Goal: Find specific page/section: Find specific page/section

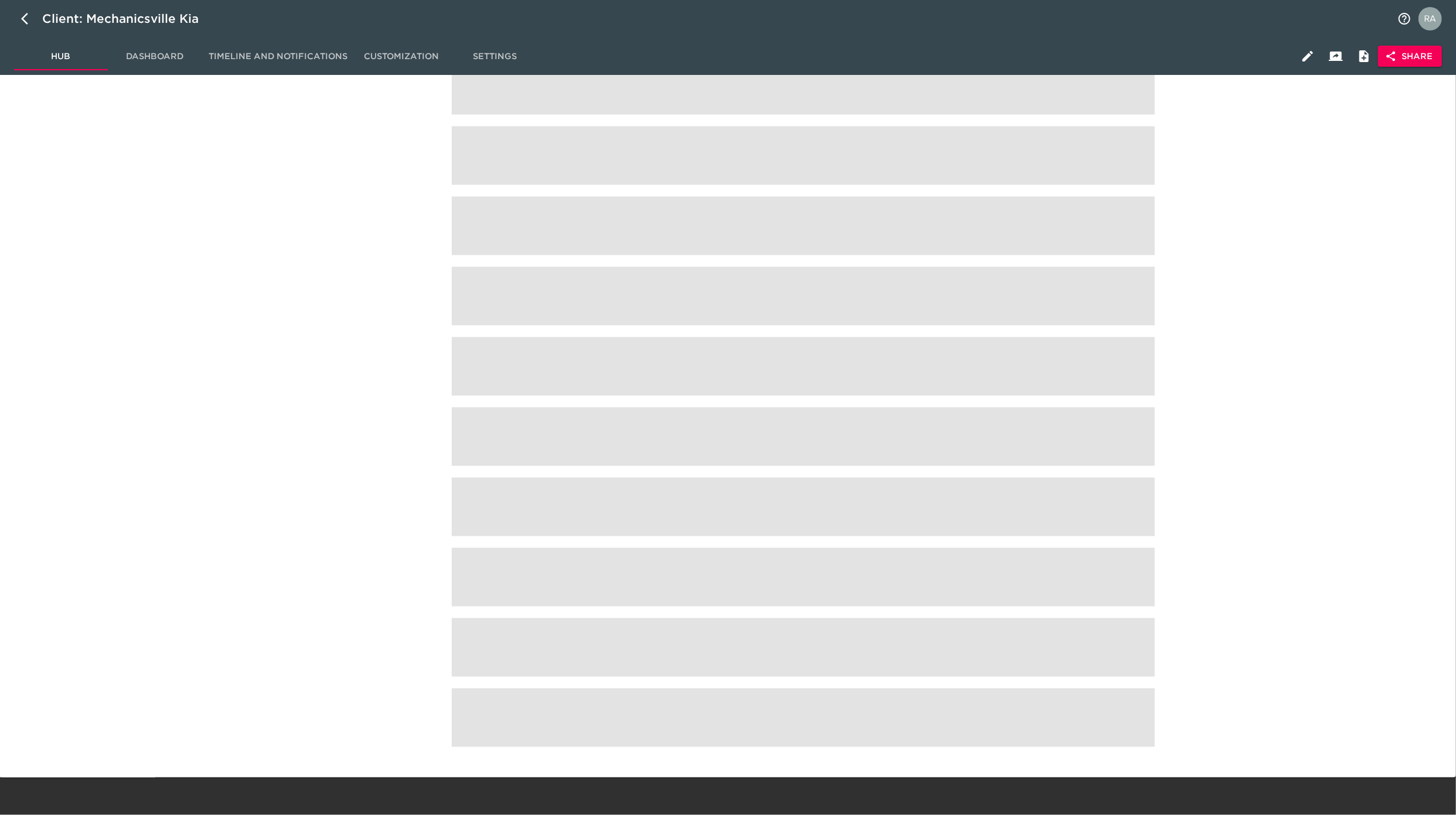
scroll to position [1123, 0]
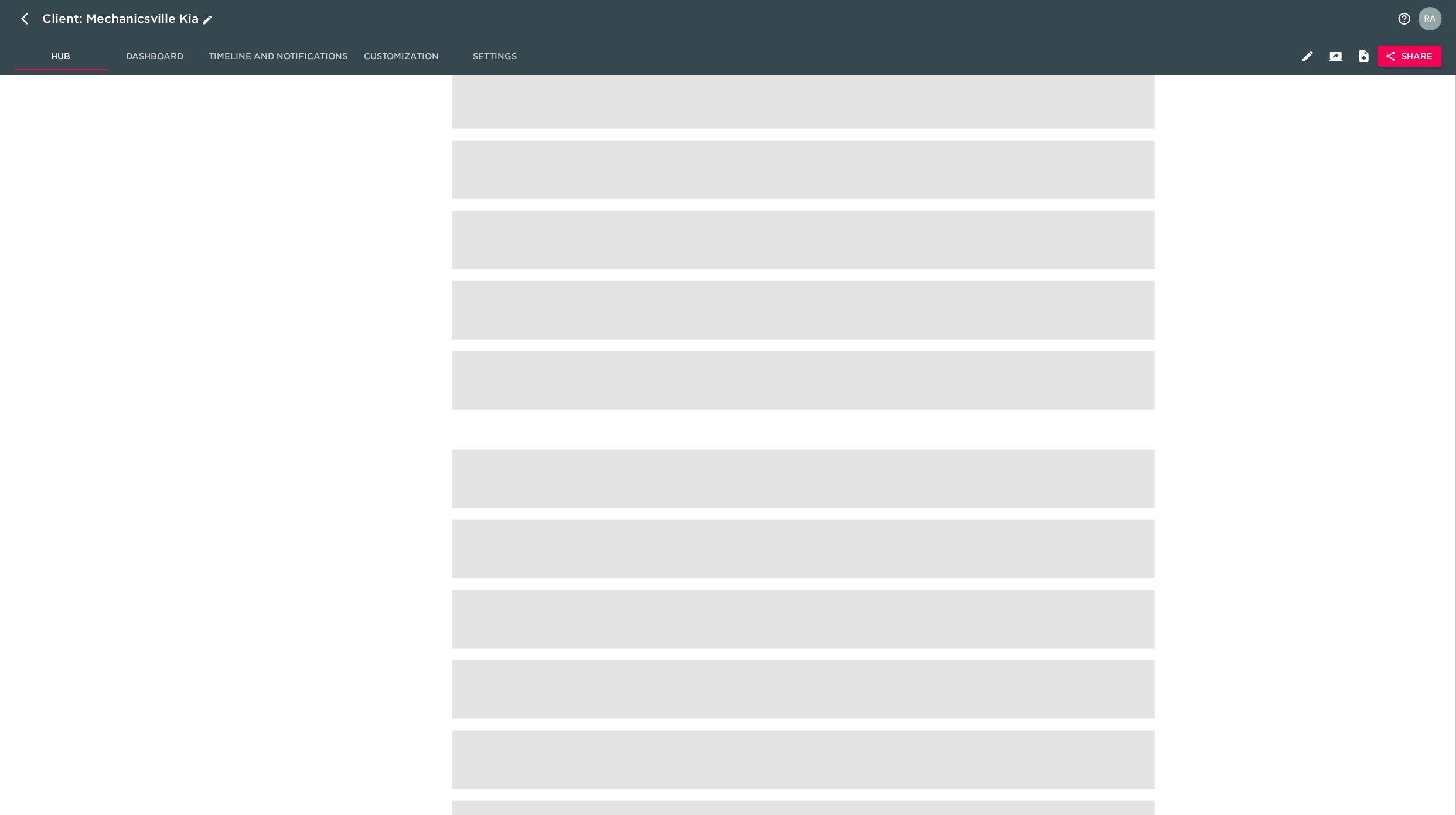
click at [26, 19] on icon "button" at bounding box center [28, 19] width 14 height 14
select select "10"
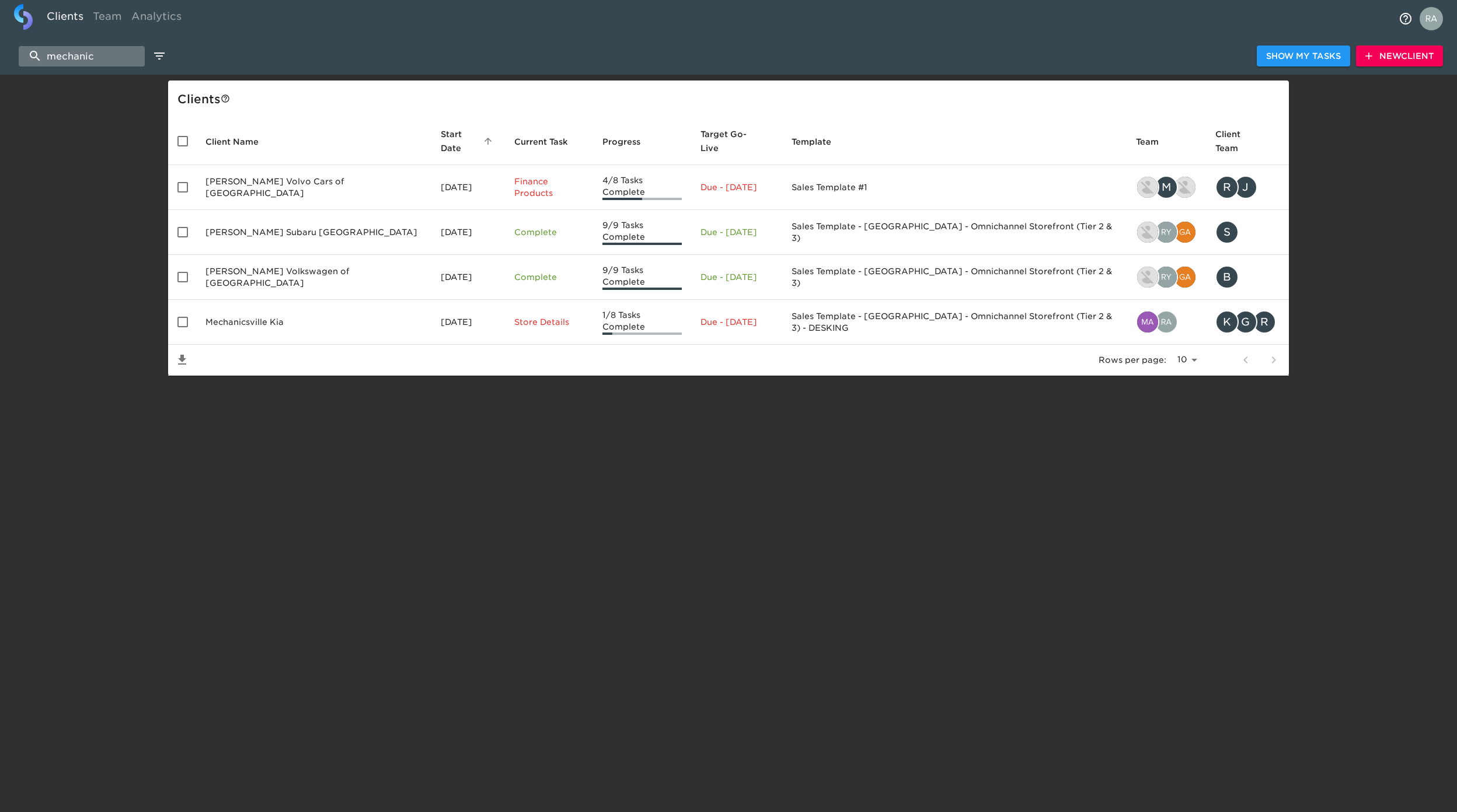
click at [97, 52] on input "mechanic" at bounding box center [82, 56] width 126 height 21
drag, startPoint x: 35, startPoint y: 48, endPoint x: -64, endPoint y: 40, distance: 99.3
click at [0, 40] on html "Clients Team Analytics mechanic Show My Tasks New Client Client s Client Name S…" at bounding box center [728, 206] width 1457 height 413
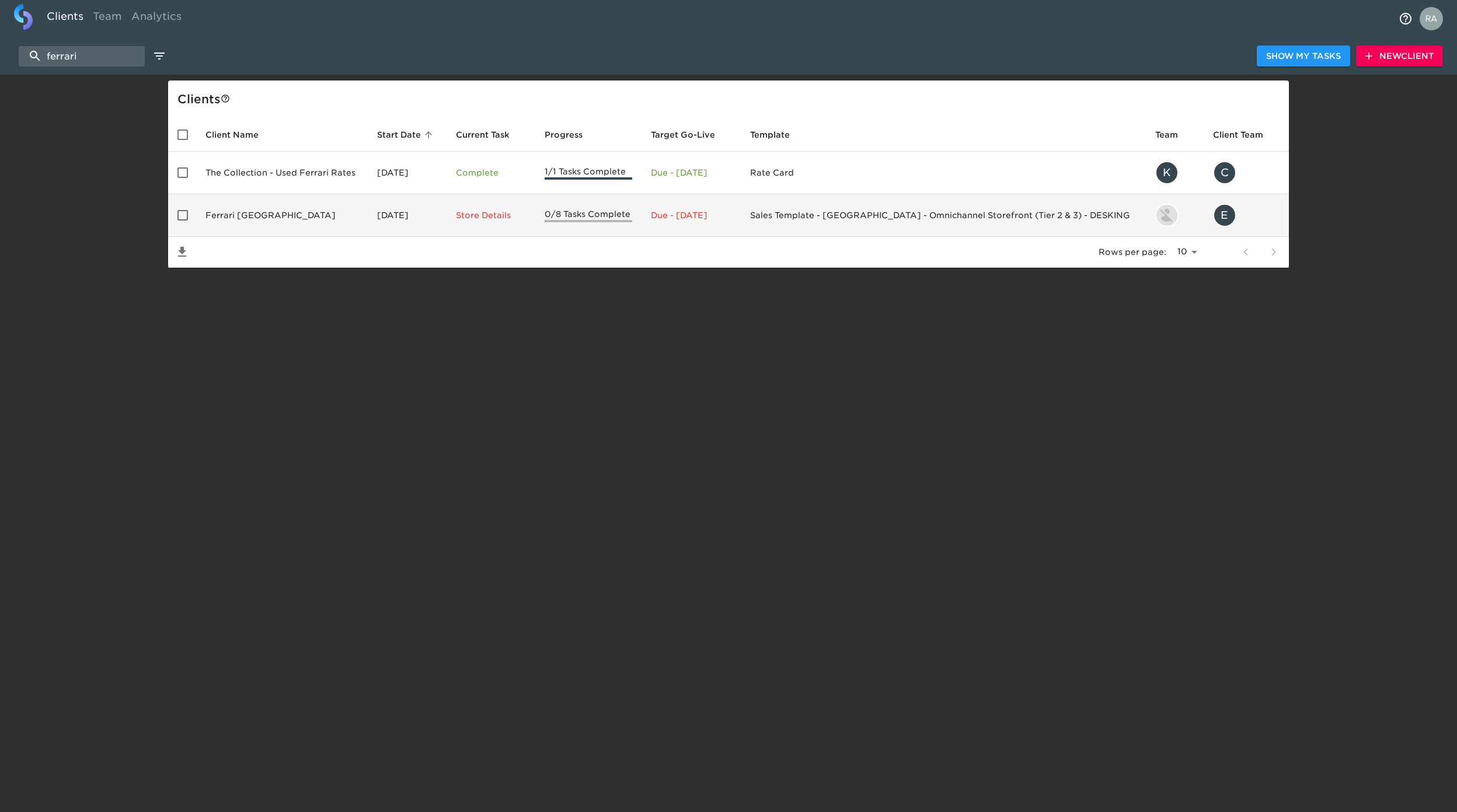
type input "ferrari"
click at [295, 197] on td "Ferrari [GEOGRAPHIC_DATA]" at bounding box center [281, 215] width 172 height 42
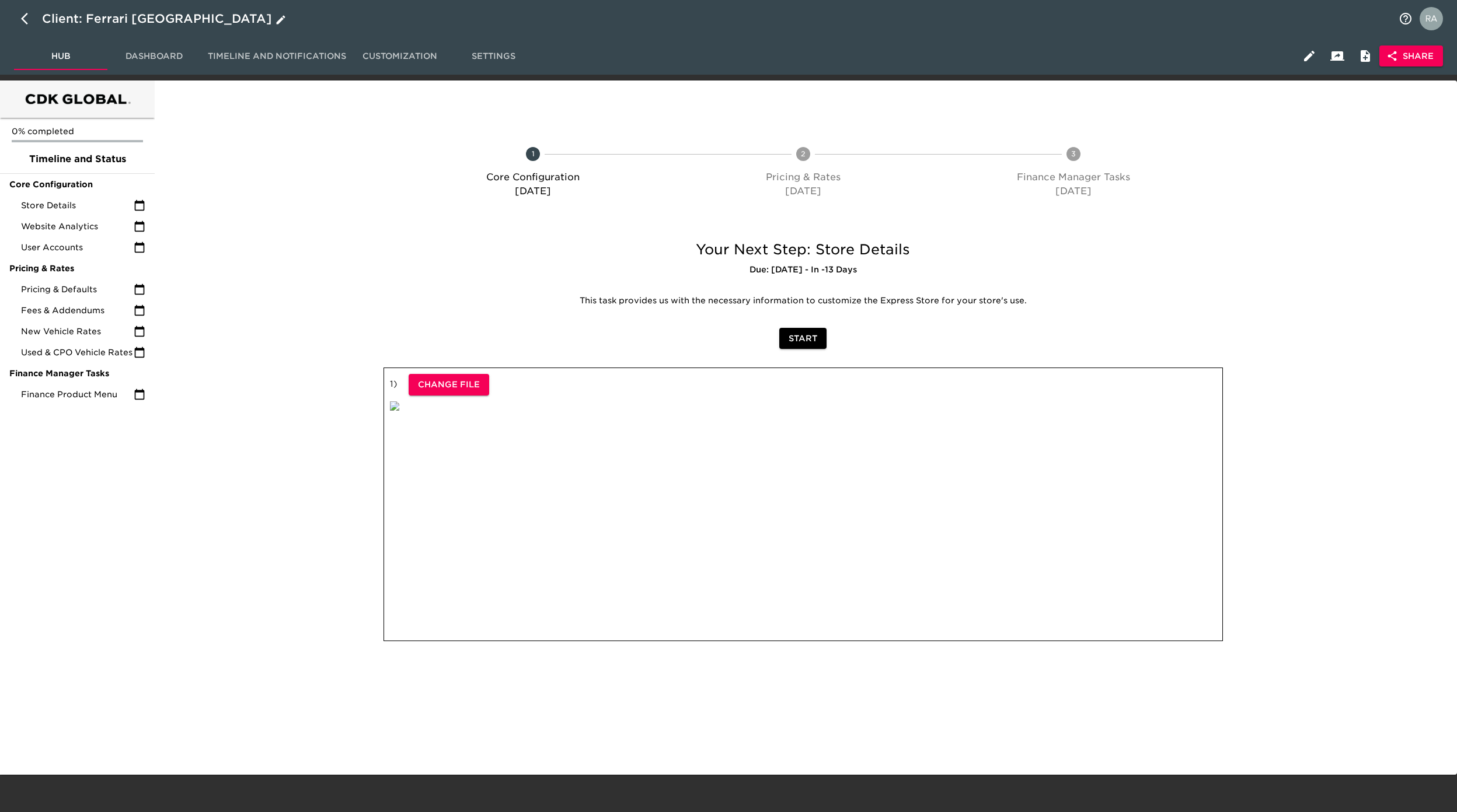
click at [20, 19] on button "button" at bounding box center [28, 18] width 28 height 28
select select "10"
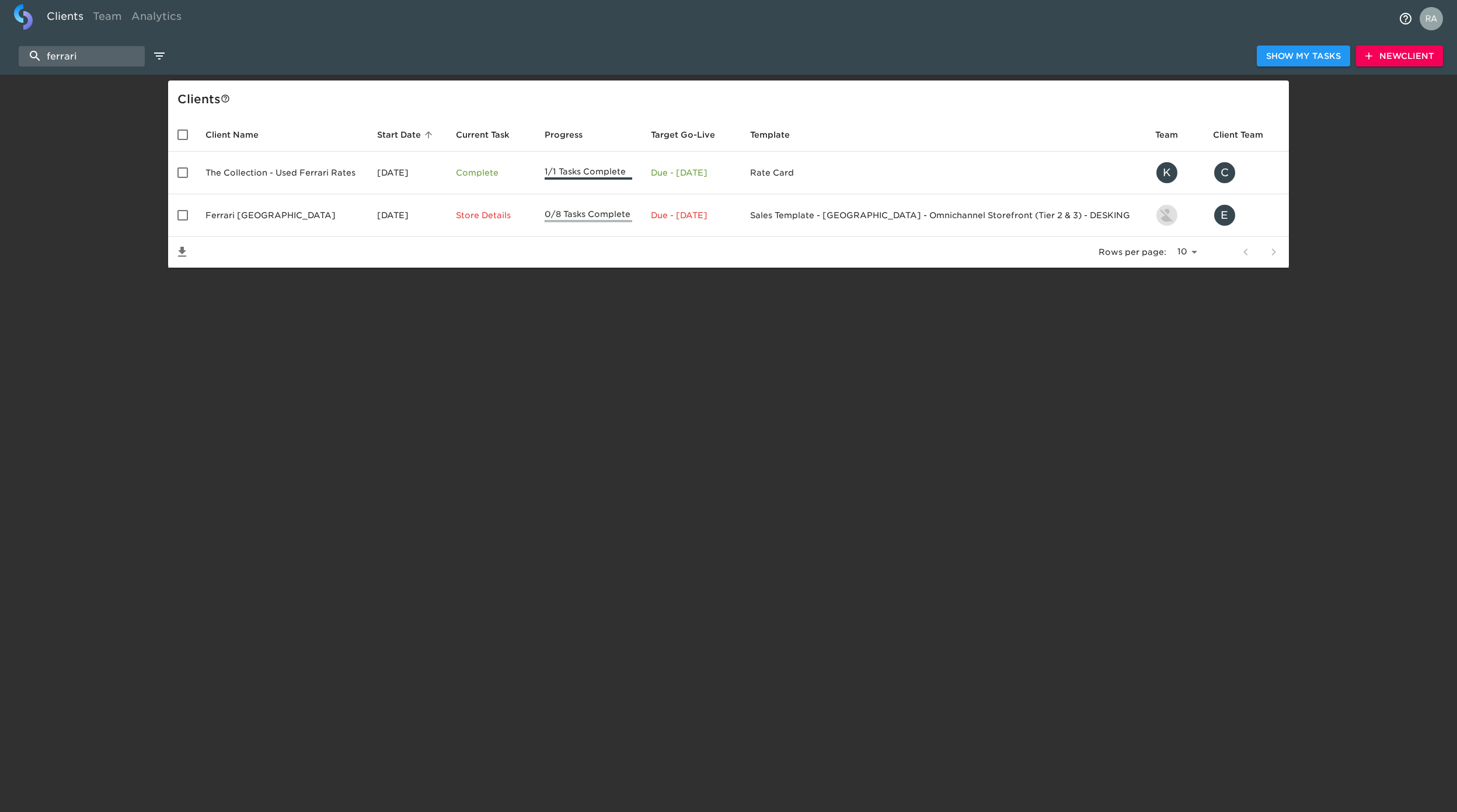
drag, startPoint x: 113, startPoint y: 48, endPoint x: -25, endPoint y: 49, distance: 138.0
click at [0, 49] on html "Clients Team Analytics ferrari Show My Tasks New Client Client s Client Name St…" at bounding box center [728, 153] width 1457 height 305
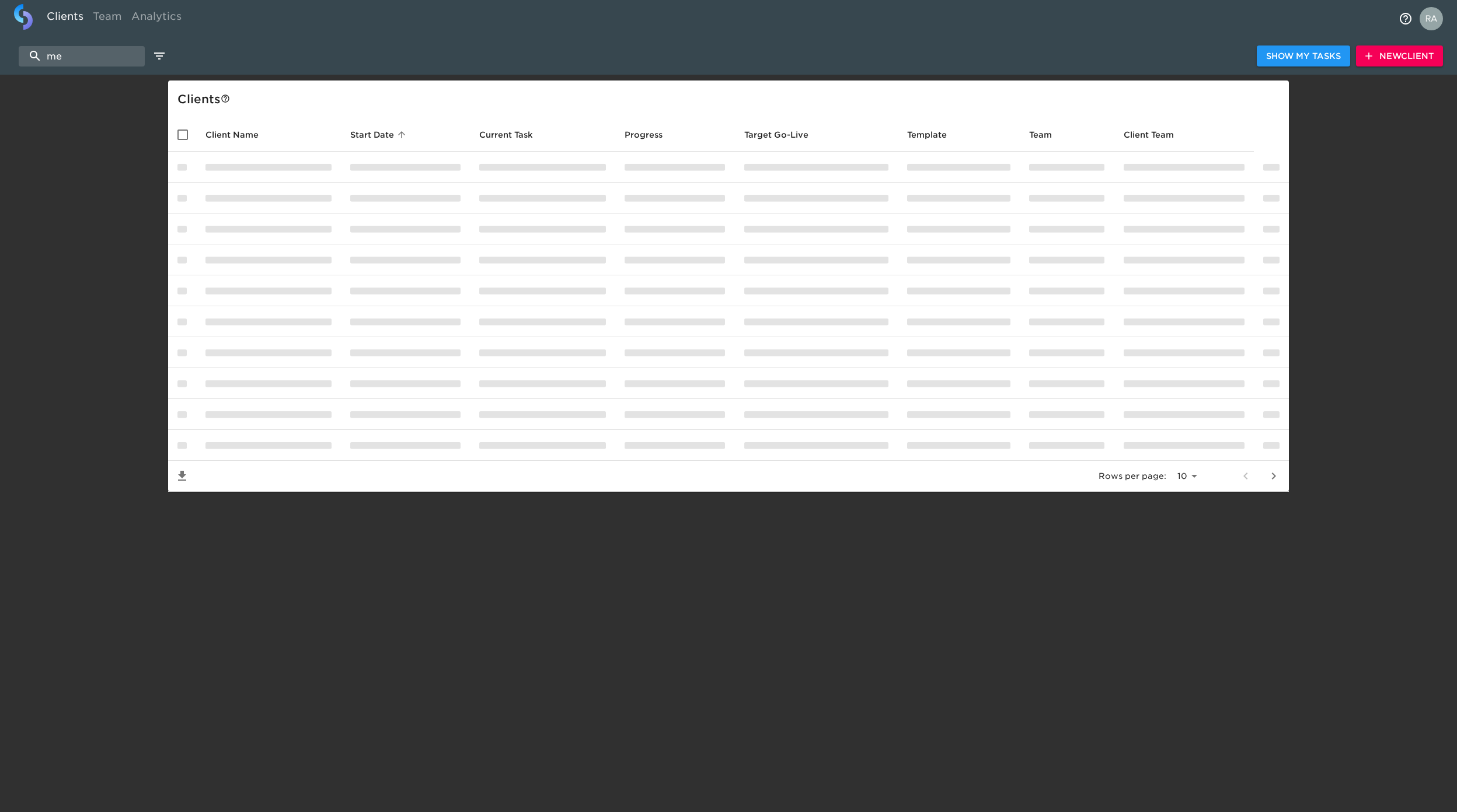
type input "m"
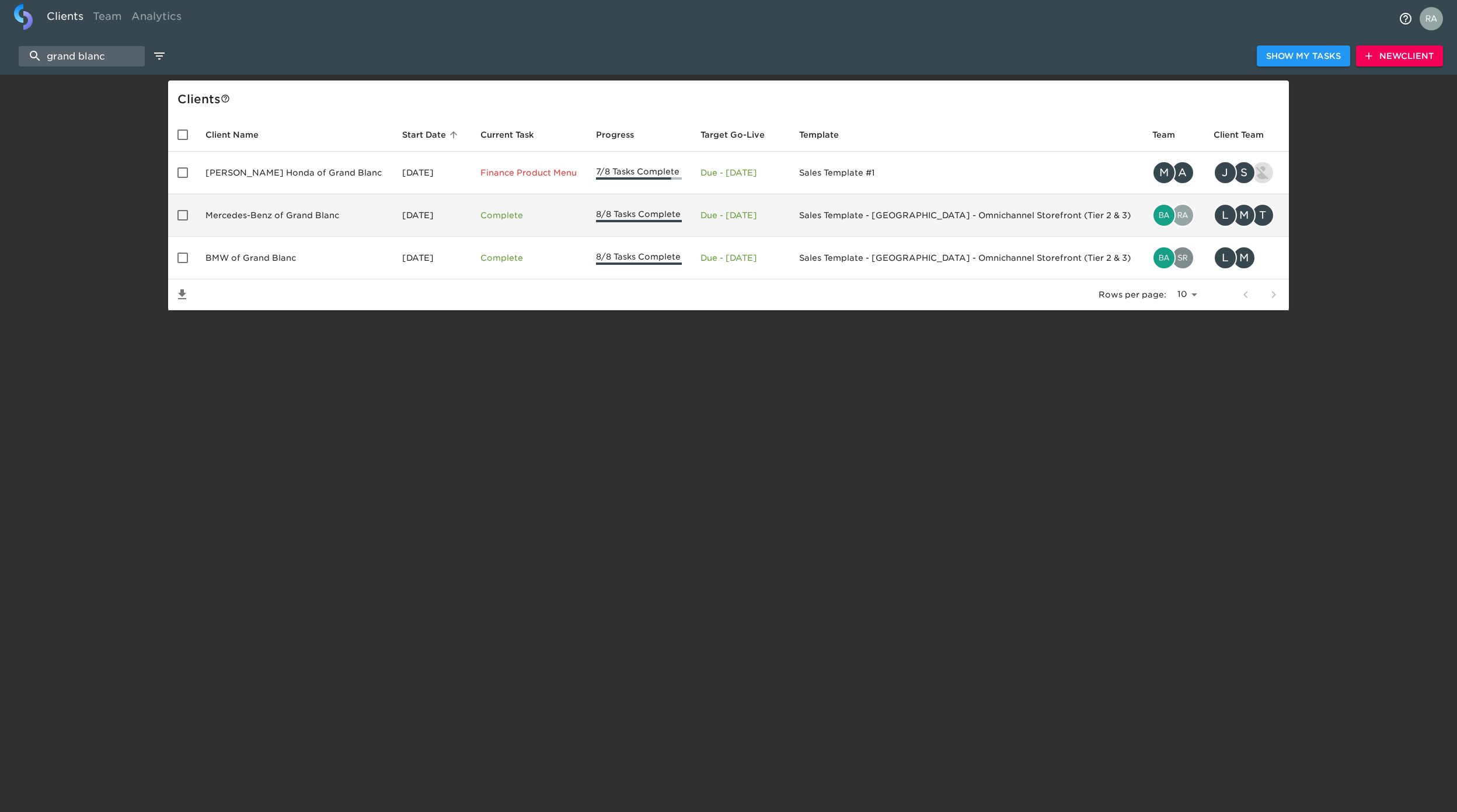
type input "grand blanc"
click at [281, 210] on td "Mercedes-Benz of Grand Blanc" at bounding box center [294, 215] width 197 height 42
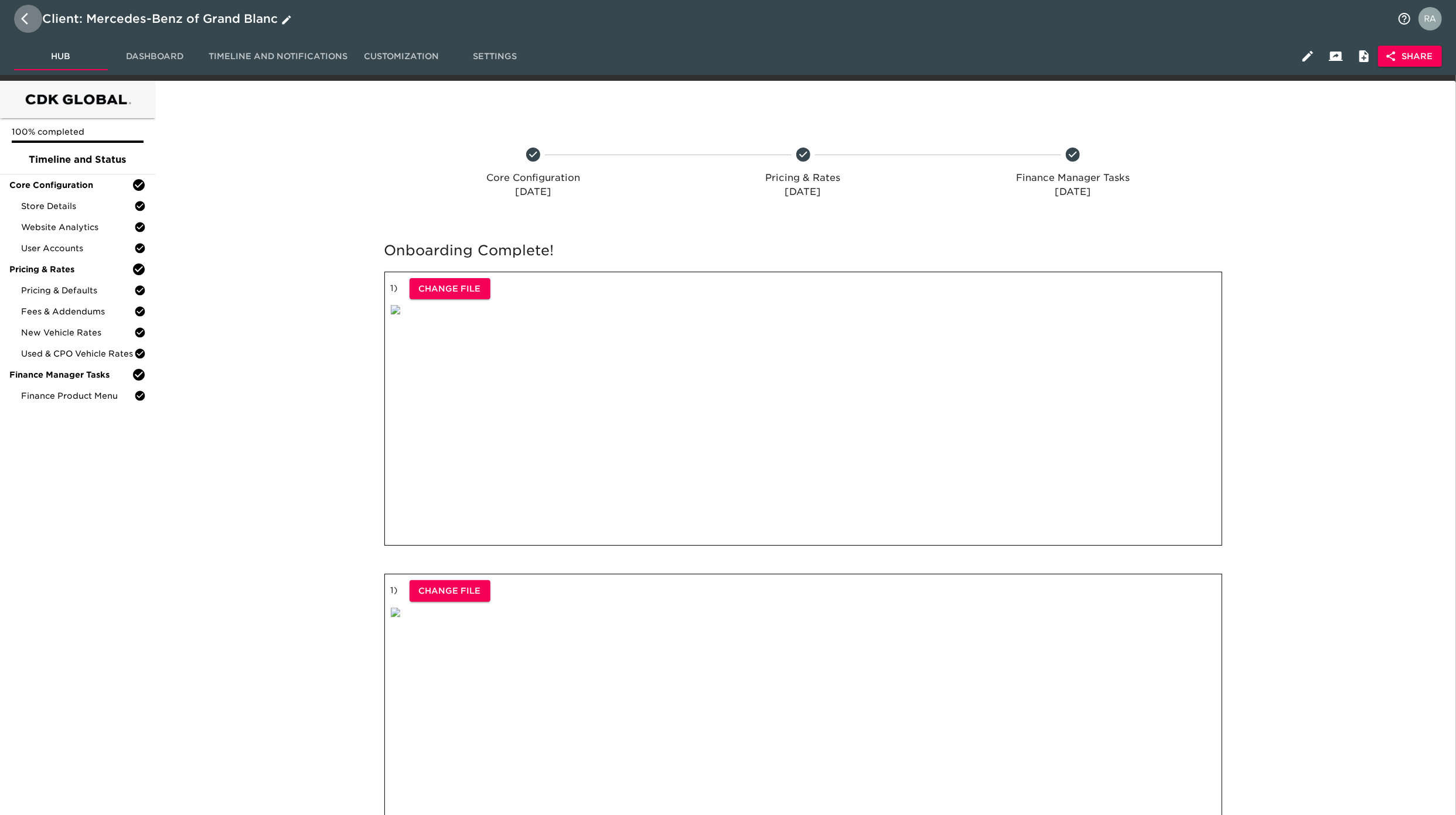
click at [28, 17] on icon "button" at bounding box center [28, 19] width 14 height 14
select select "10"
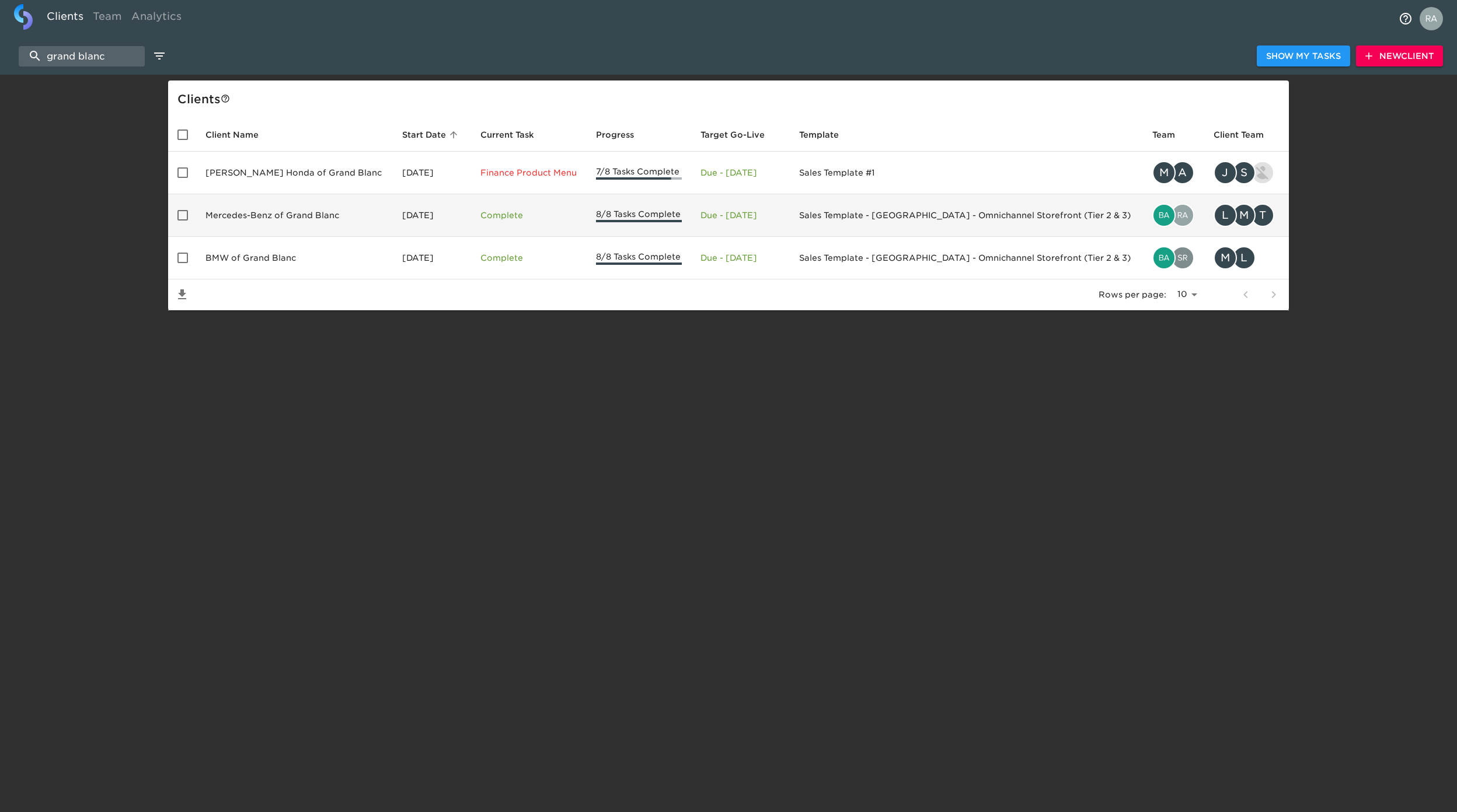
click at [393, 217] on td "[DATE]" at bounding box center [432, 215] width 78 height 42
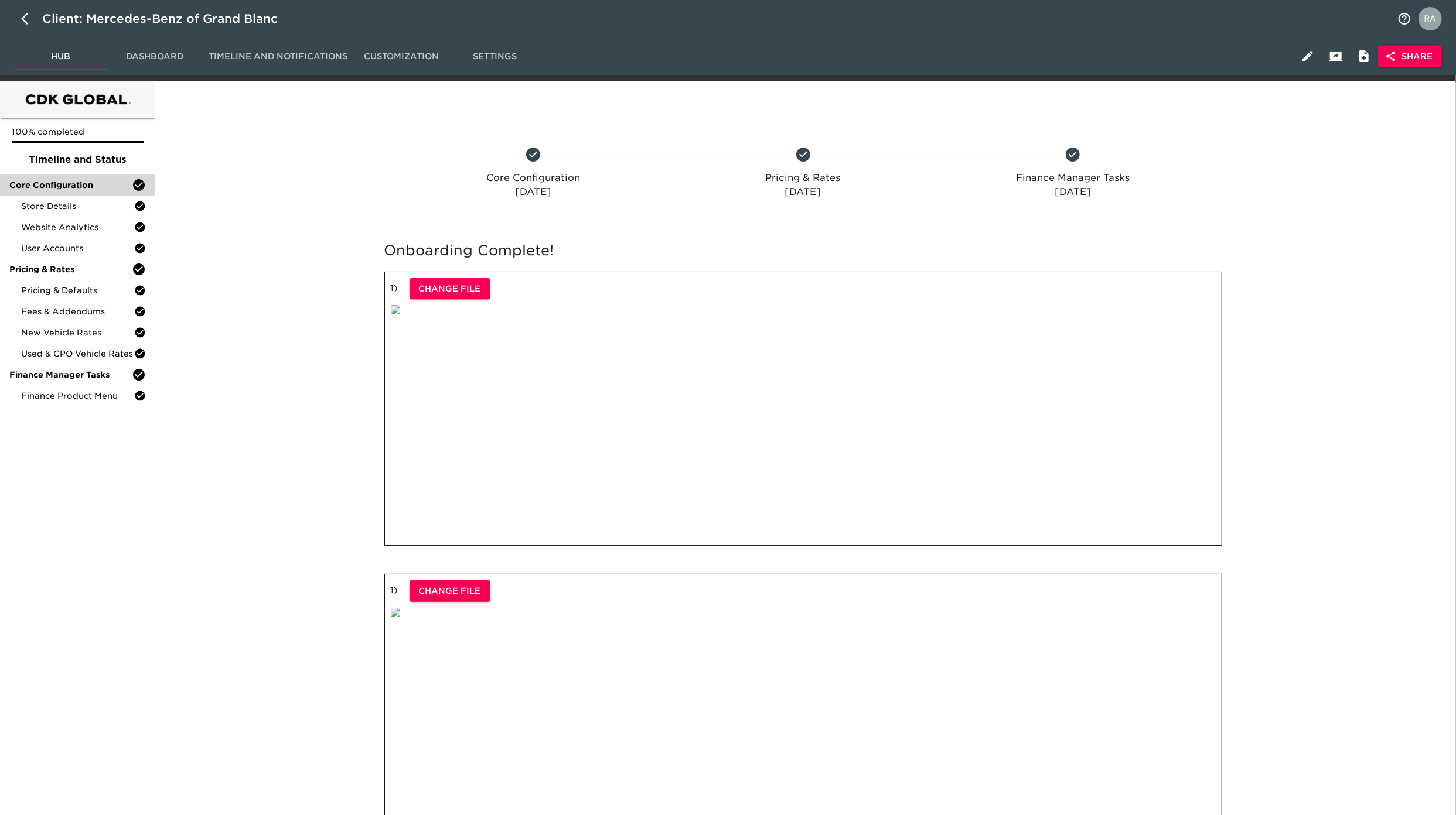
click at [63, 193] on div "Core Configuration" at bounding box center [77, 185] width 155 height 21
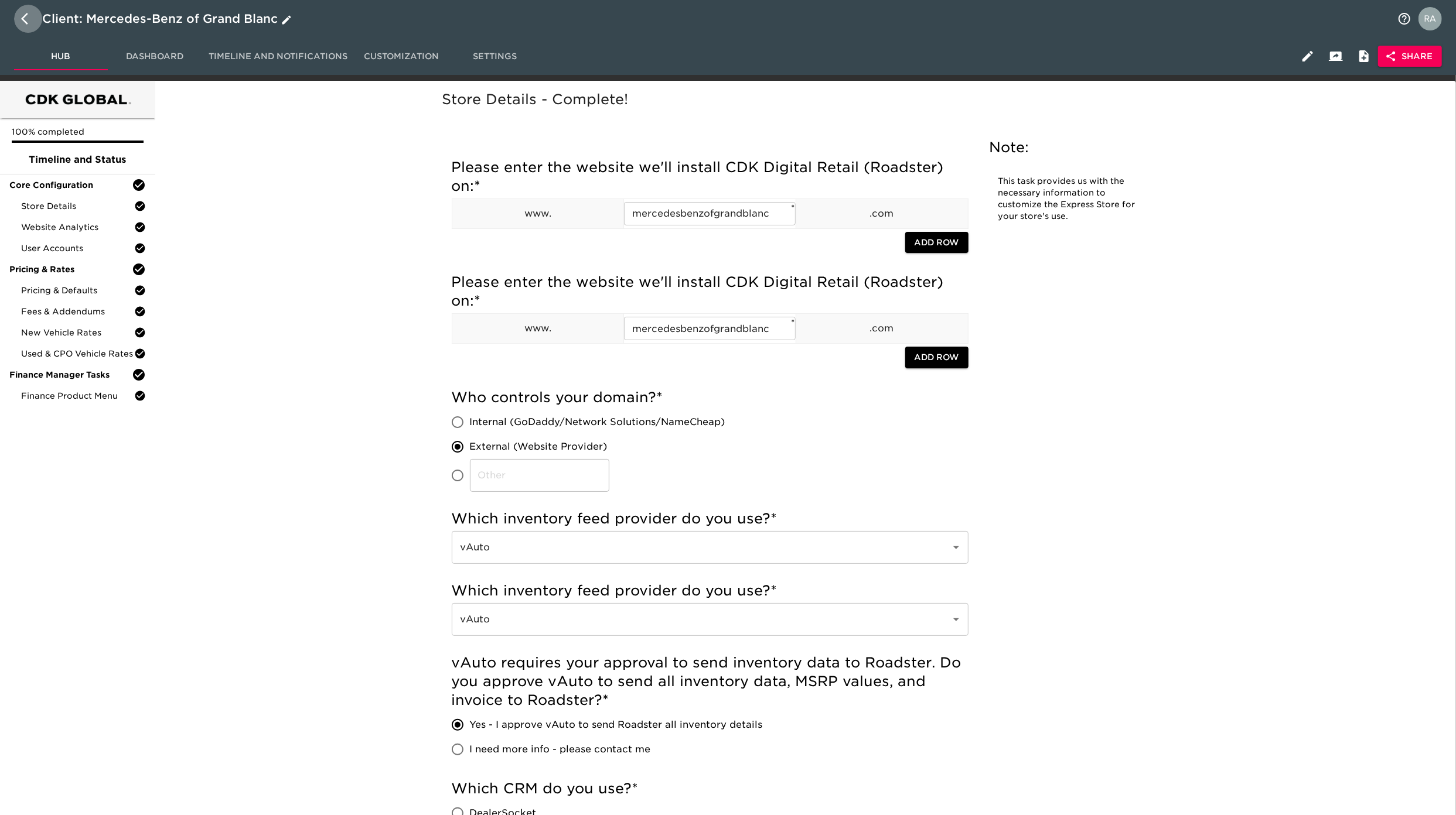
click at [23, 15] on icon "button" at bounding box center [28, 19] width 14 height 14
select select "10"
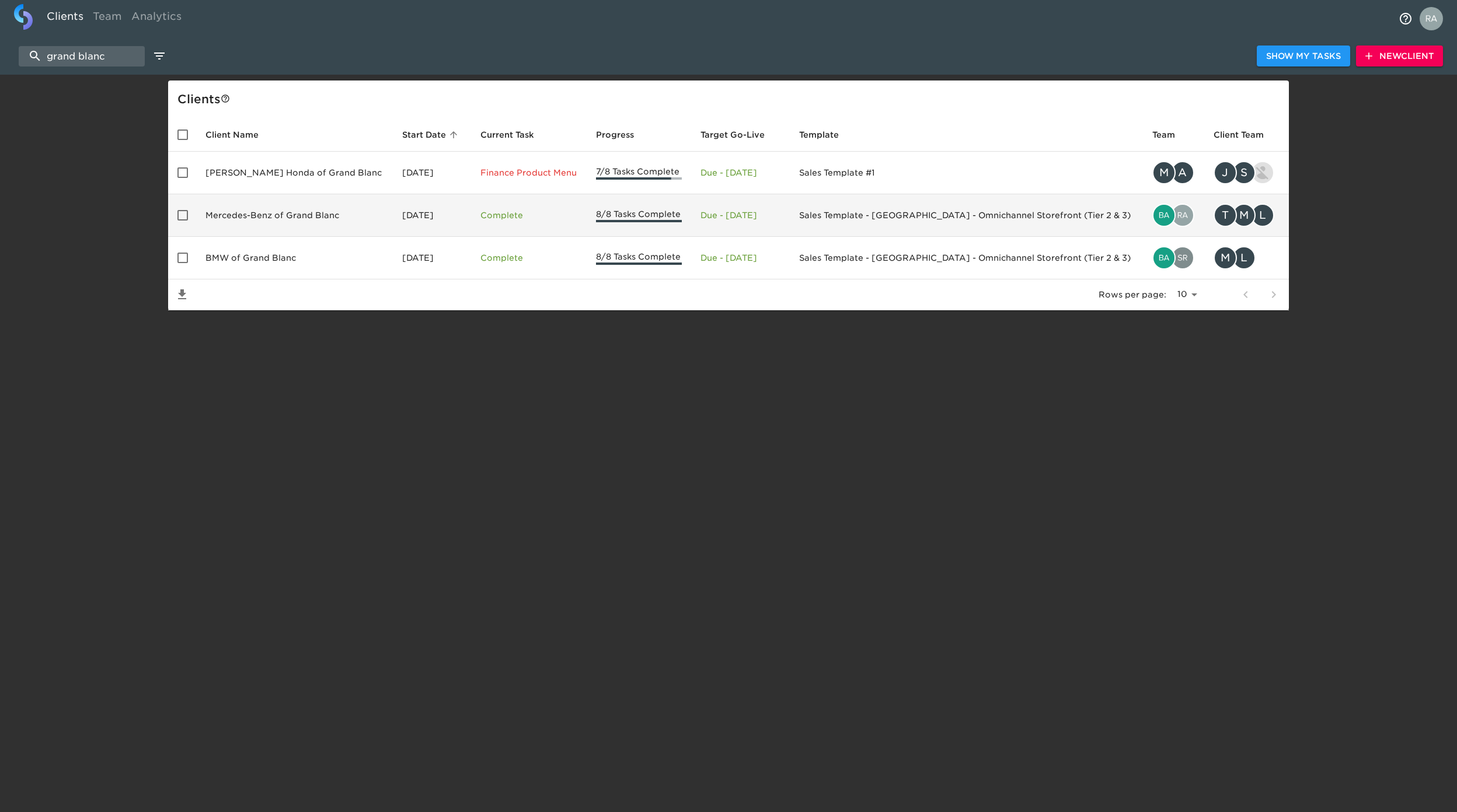
click at [325, 222] on td "Mercedes-Benz of Grand Blanc" at bounding box center [294, 215] width 197 height 42
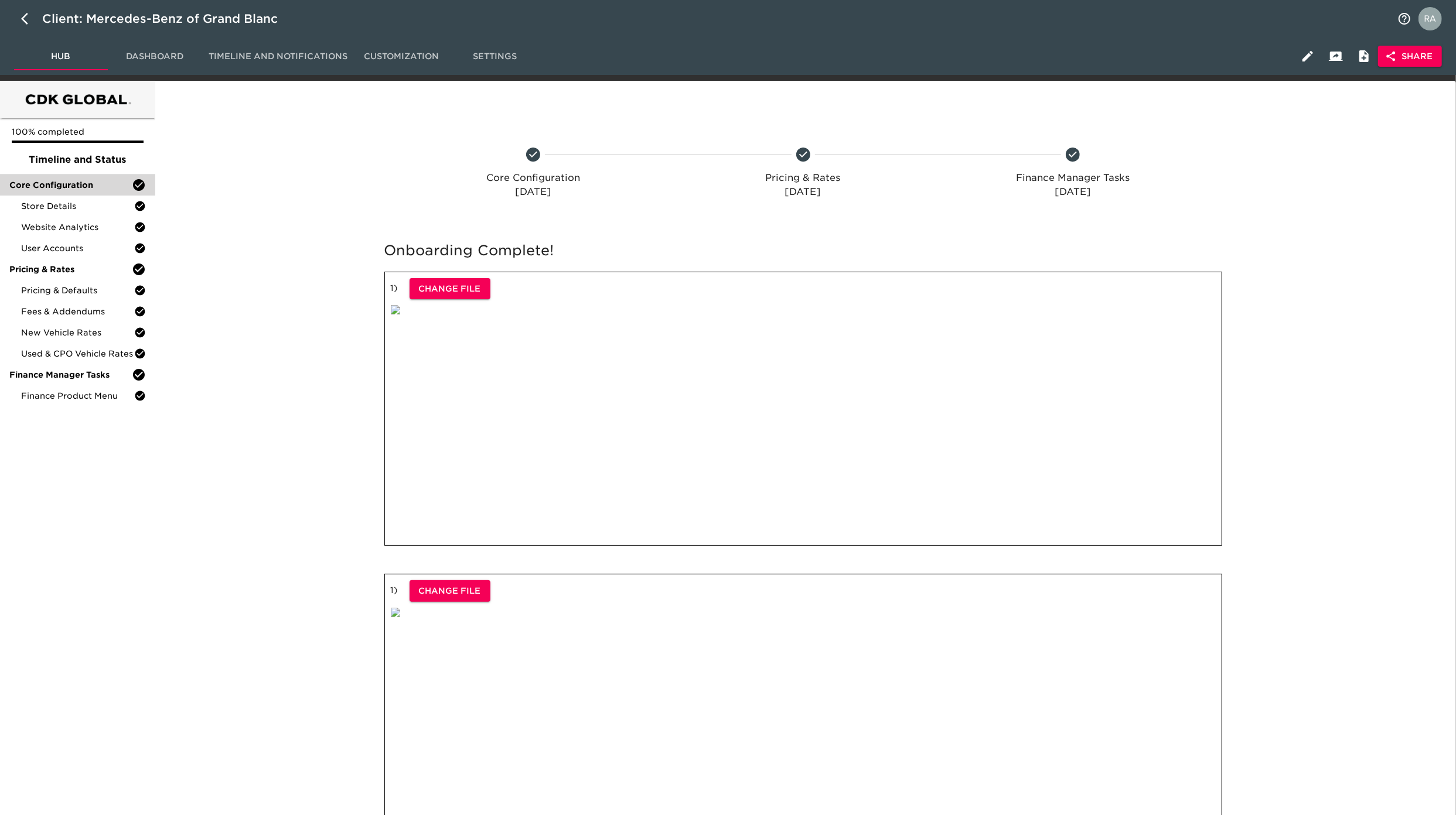
click at [77, 183] on span "Core Configuration" at bounding box center [70, 185] width 122 height 12
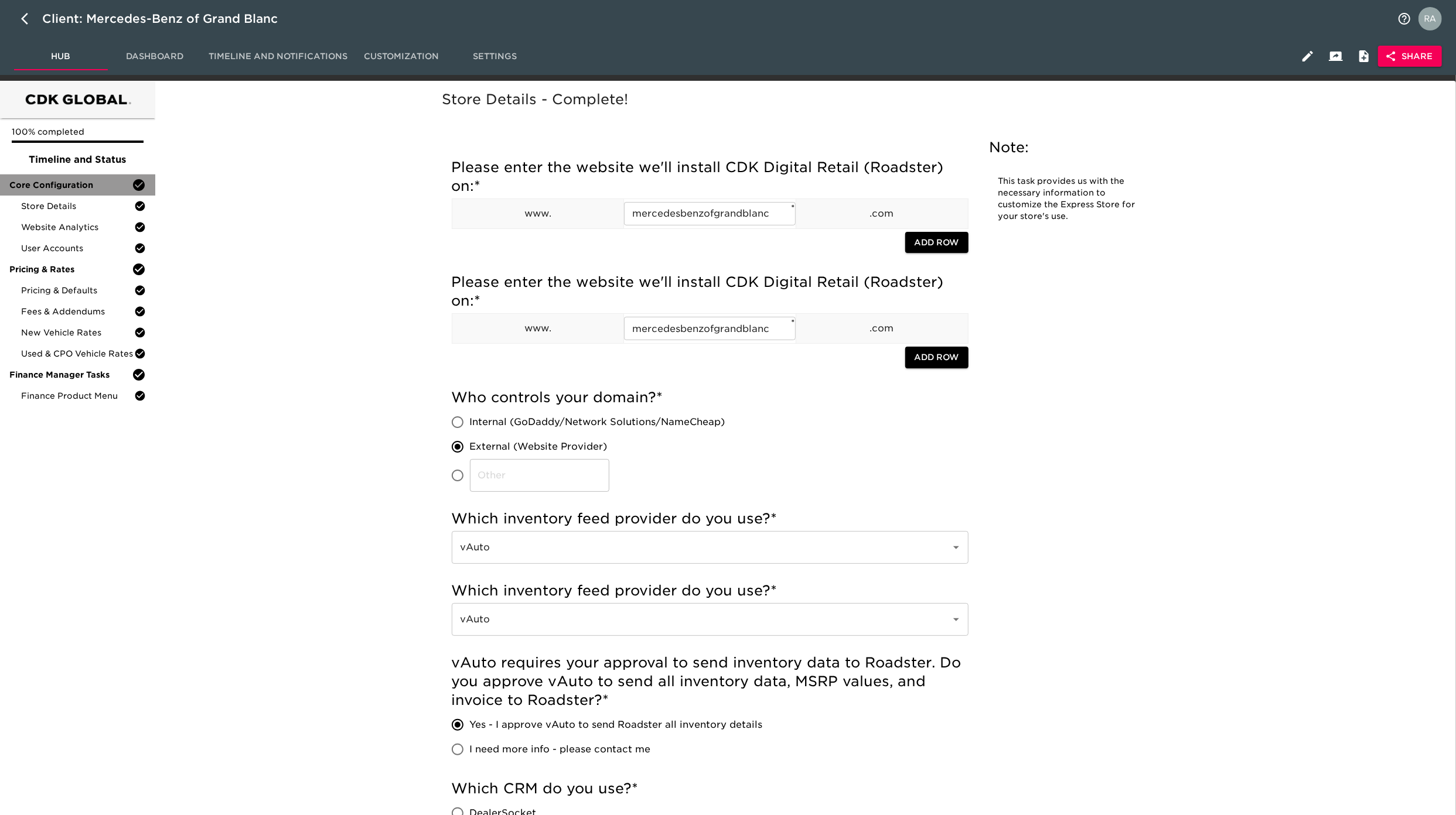
click at [75, 186] on span "Core Configuration" at bounding box center [70, 185] width 122 height 12
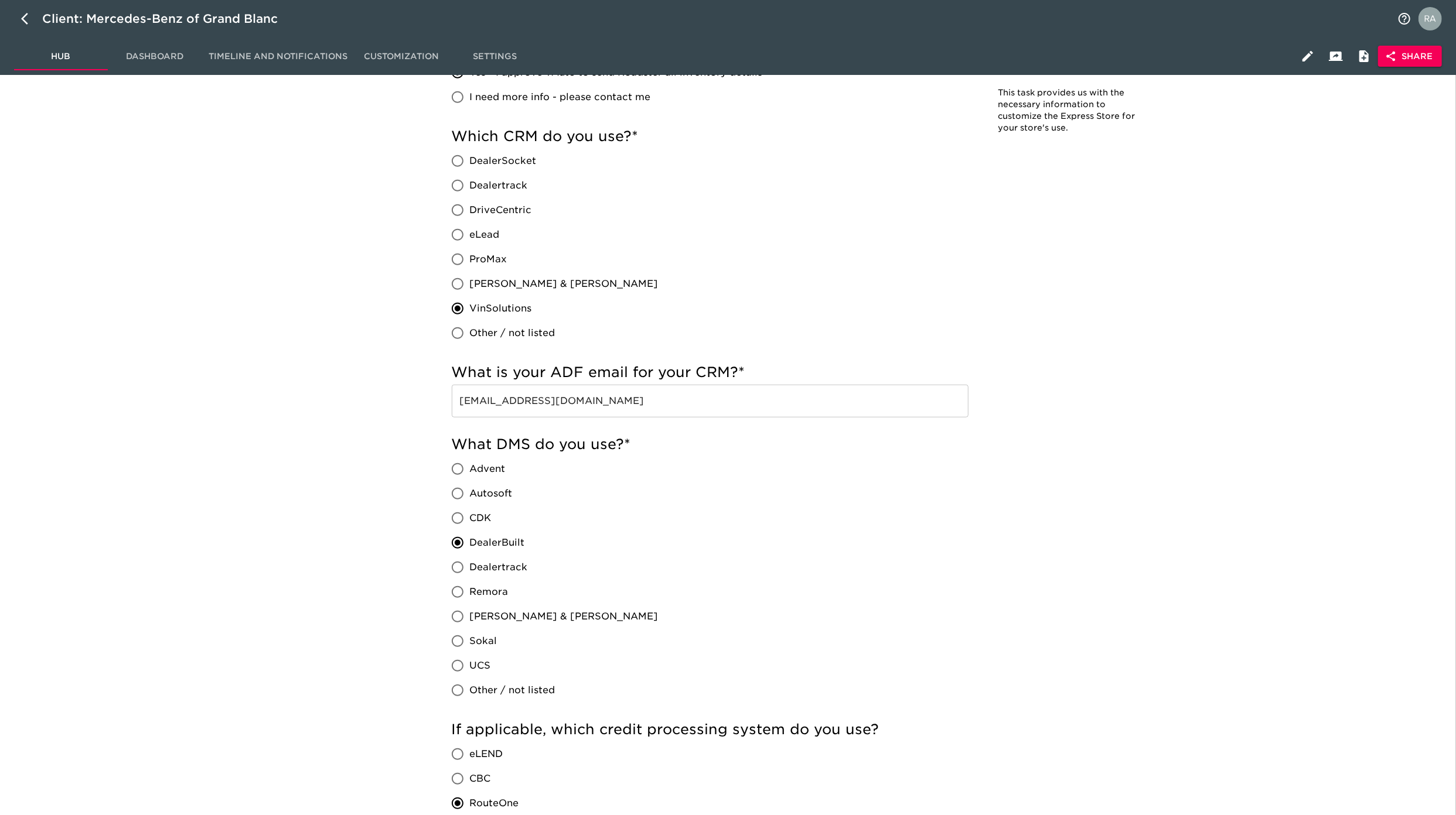
scroll to position [677, 0]
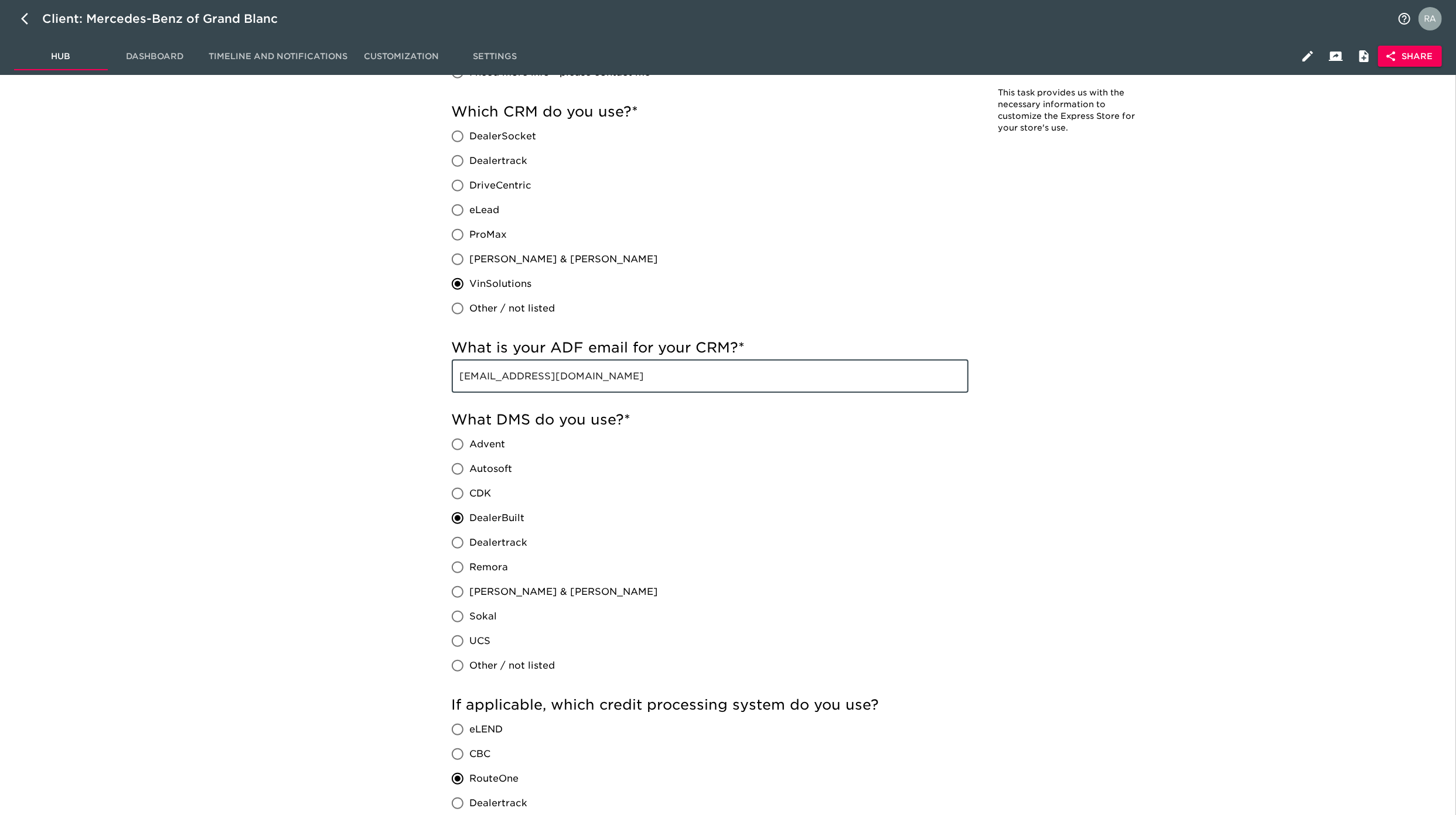
drag, startPoint x: 587, startPoint y: 382, endPoint x: 261, endPoint y: 376, distance: 326.1
click at [266, 377] on div "Store Details - Complete! Note: This task provides us with the necessary inform…" at bounding box center [802, 810] width 1292 height 2798
click at [655, 380] on input "[EMAIL_ADDRESS][DOMAIN_NAME]" at bounding box center [710, 376] width 517 height 33
drag, startPoint x: 655, startPoint y: 380, endPoint x: 222, endPoint y: 350, distance: 434.0
click at [226, 350] on div "Store Details - Complete! Note: This task provides us with the necessary inform…" at bounding box center [802, 810] width 1292 height 2798
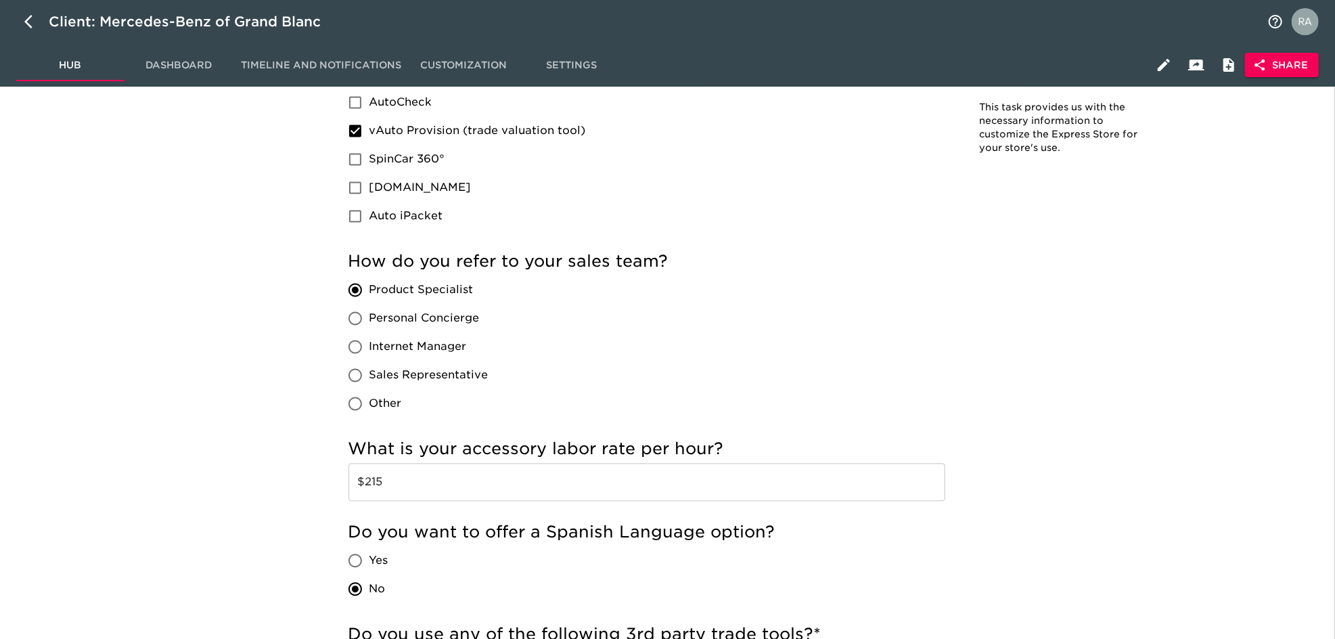
scroll to position [2209, 0]
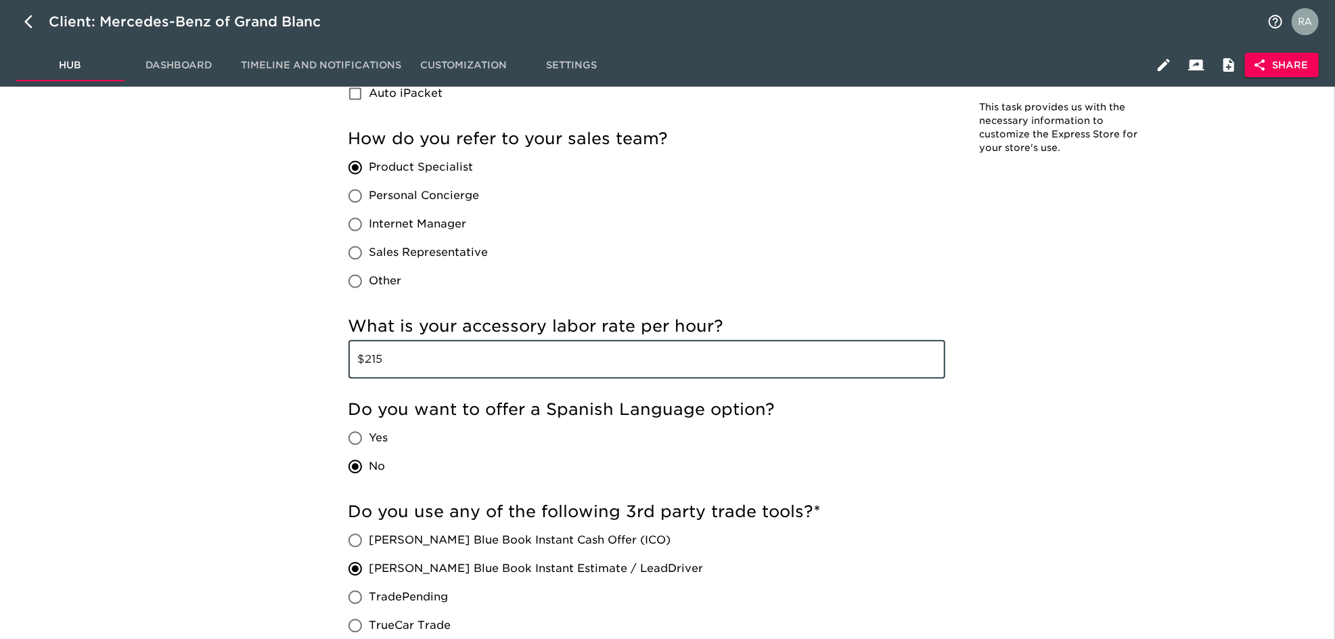
drag, startPoint x: 408, startPoint y: 361, endPoint x: 363, endPoint y: 361, distance: 44.7
click at [363, 361] on input "$215" at bounding box center [647, 359] width 597 height 38
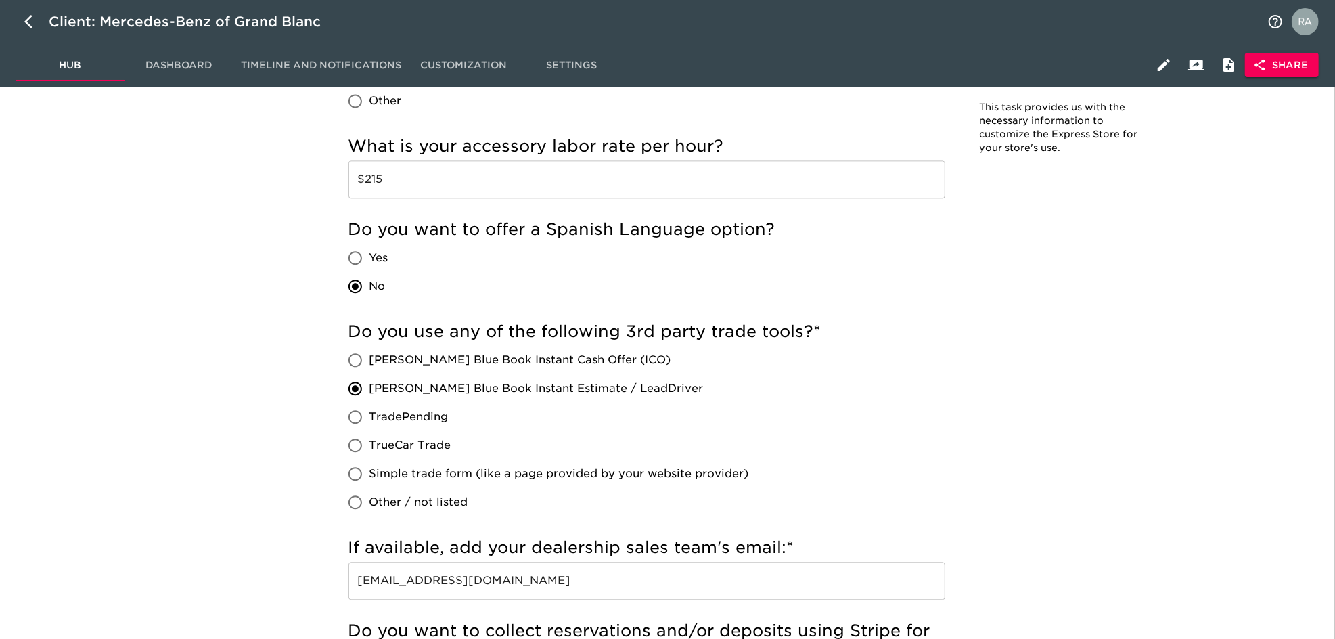
scroll to position [2450, 0]
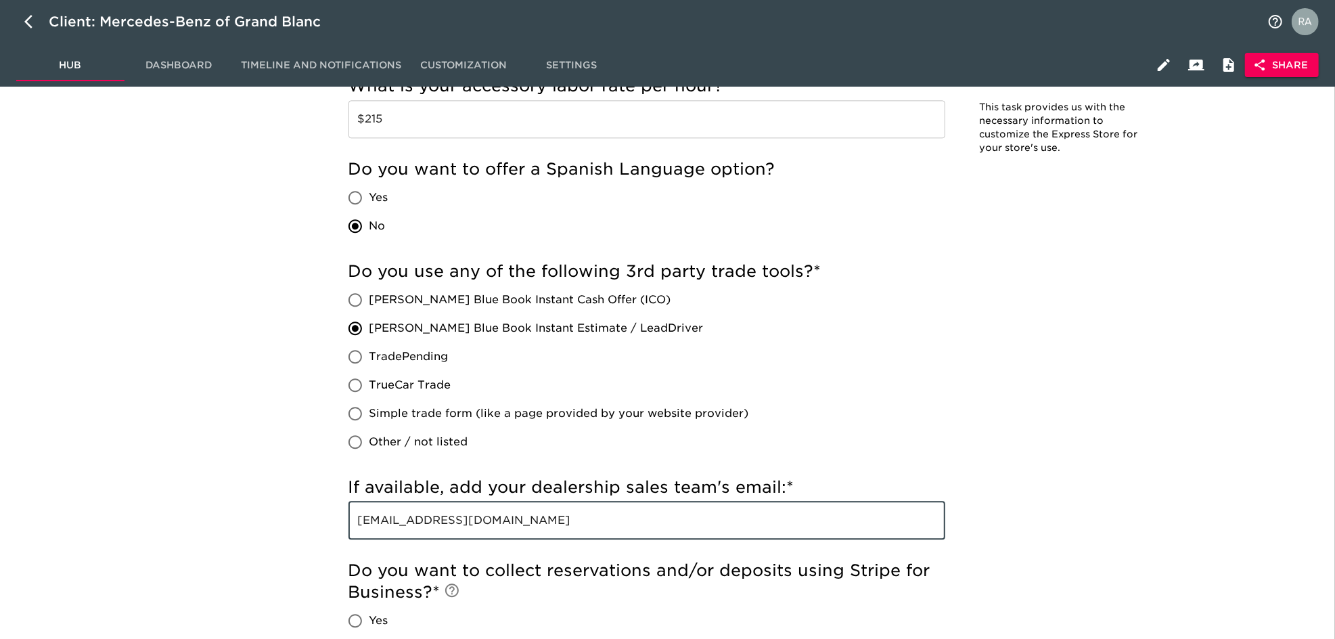
drag, startPoint x: 537, startPoint y: 529, endPoint x: 223, endPoint y: 501, distance: 315.3
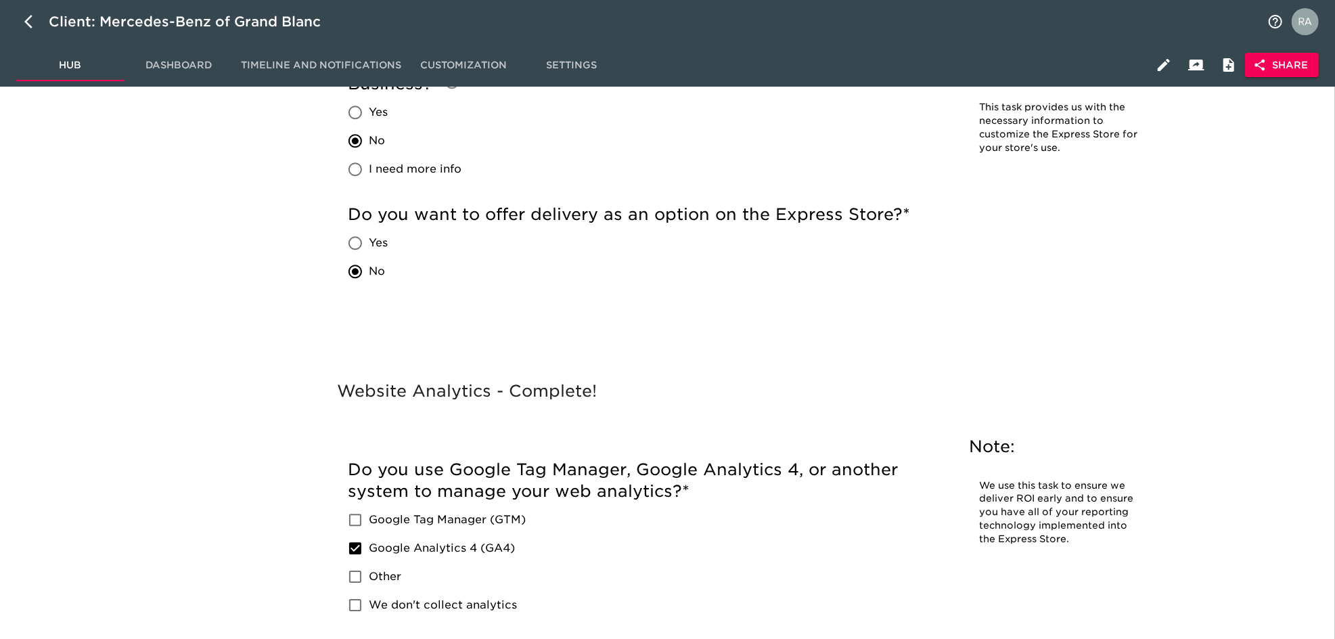
scroll to position [3171, 0]
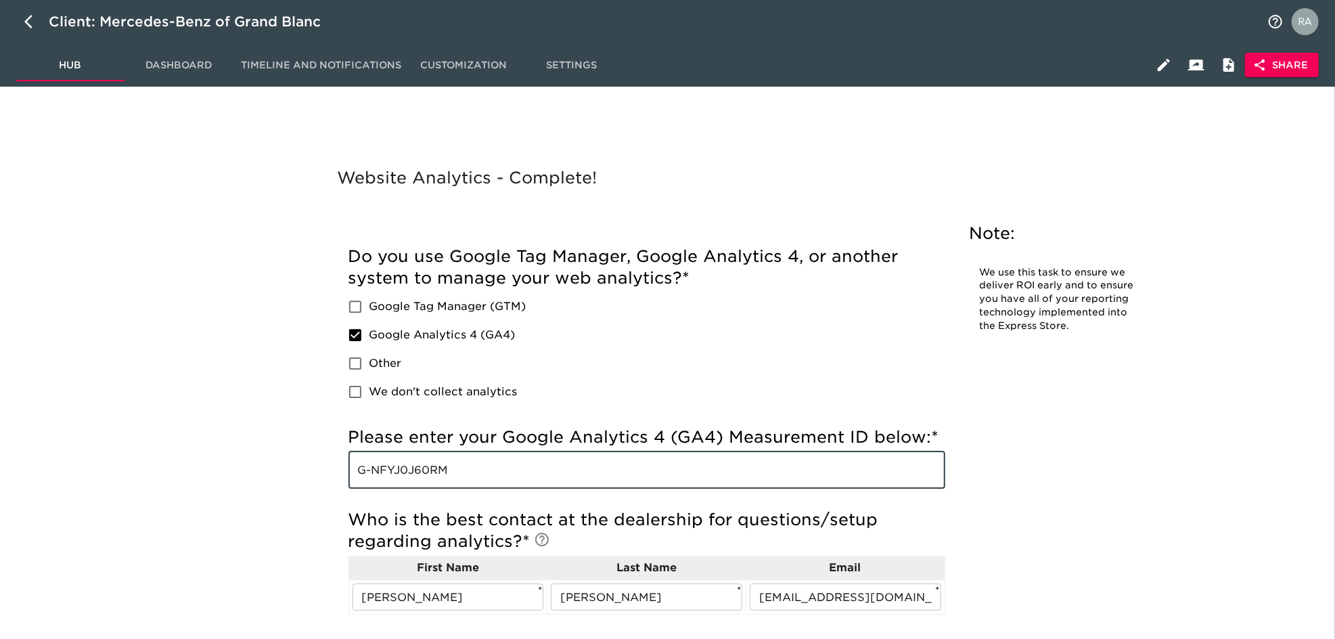
drag, startPoint x: 470, startPoint y: 472, endPoint x: 310, endPoint y: 462, distance: 160.7
click at [310, 462] on div "Website Analytics - Complete! Note: We use this task to ensure we deliver ROI e…" at bounding box center [754, 519] width 1146 height 710
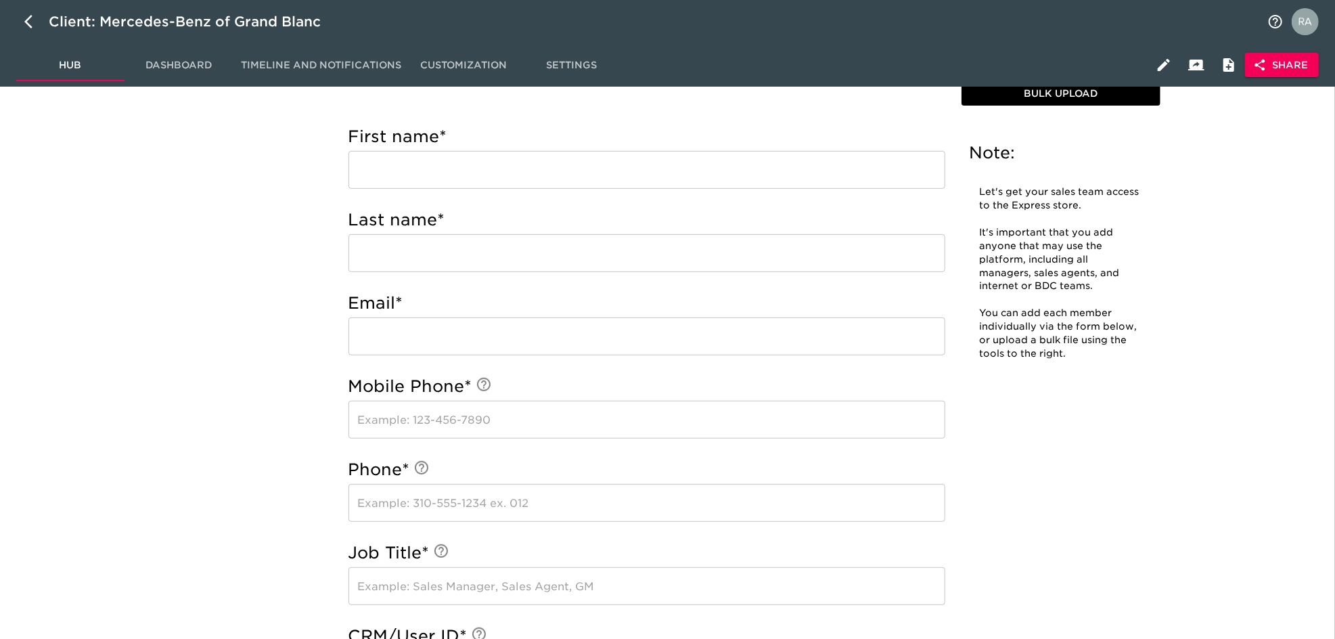
scroll to position [4435, 0]
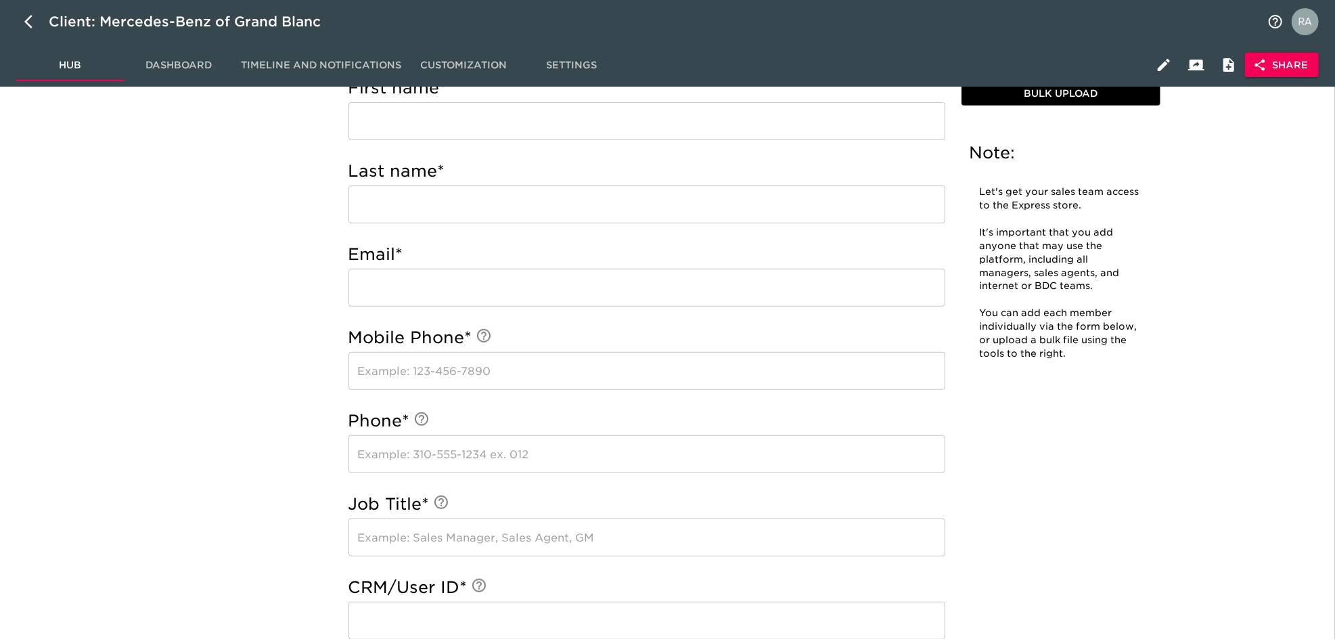
click at [1312, 311] on div "User Accounts - Complete! Note: Let's get your sales team access to the Express…" at bounding box center [754, 372] width 1146 height 1525
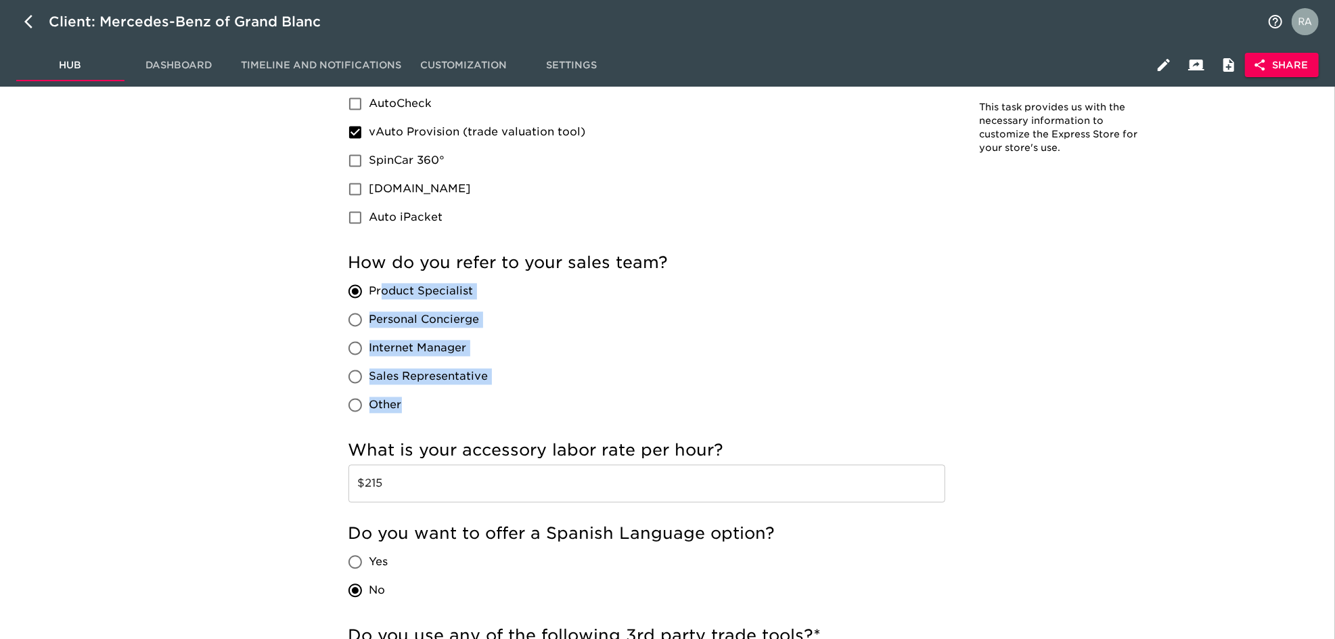
drag, startPoint x: 537, startPoint y: 288, endPoint x: 524, endPoint y: 301, distance: 17.7
click at [380, 296] on div "How do you refer to your sales team? Product Specialist Personal Concierge Inte…" at bounding box center [647, 335] width 597 height 167
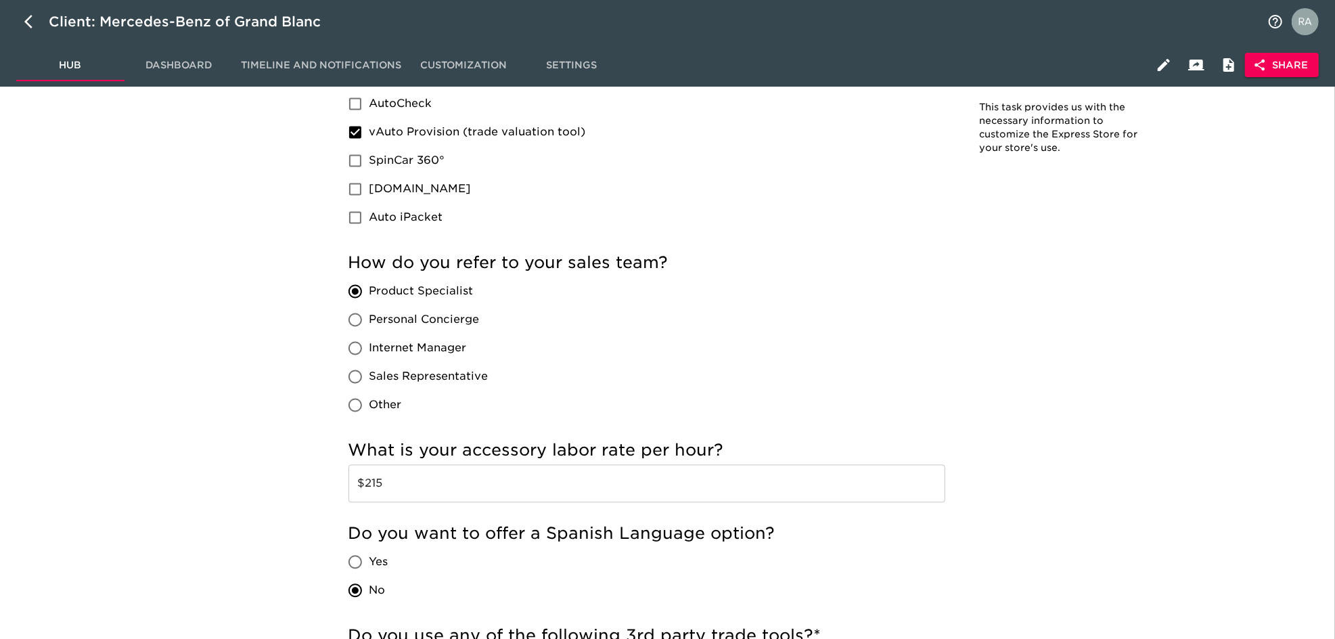
click at [635, 311] on div "How do you refer to your sales team? Product Specialist Personal Concierge Inte…" at bounding box center [647, 335] width 597 height 167
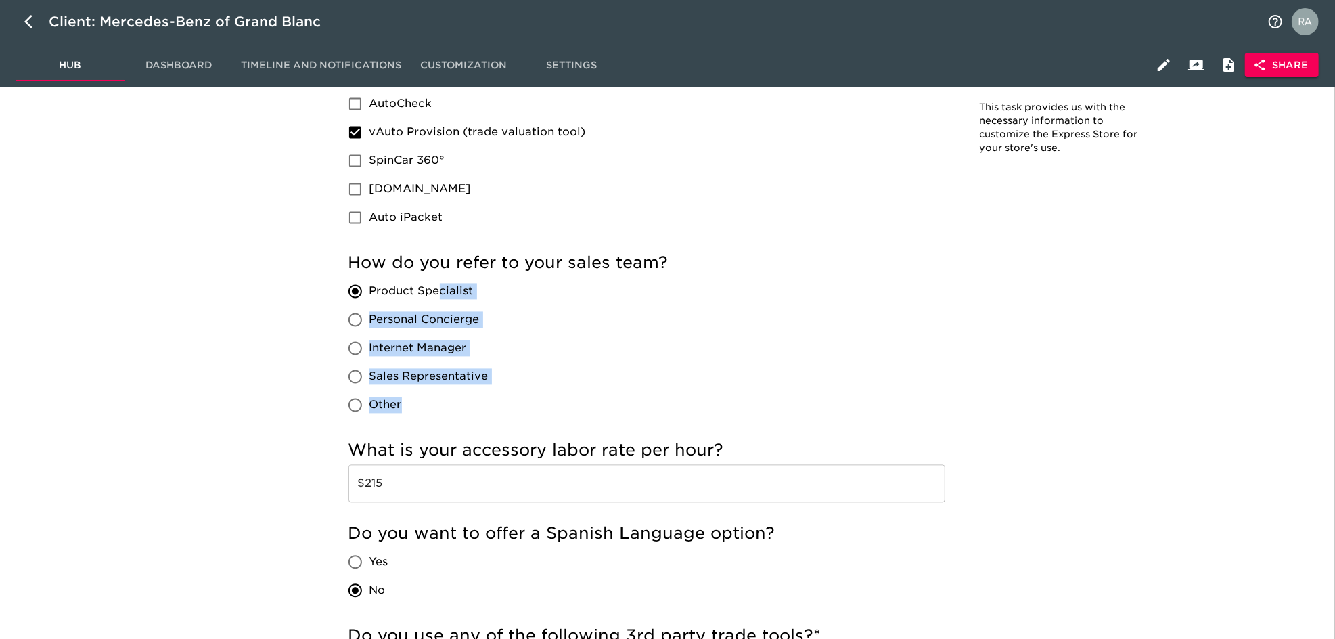
drag, startPoint x: 556, startPoint y: 294, endPoint x: 440, endPoint y: 286, distance: 116.7
click at [440, 286] on div "How do you refer to your sales team? Product Specialist Personal Concierge Inte…" at bounding box center [647, 335] width 597 height 167
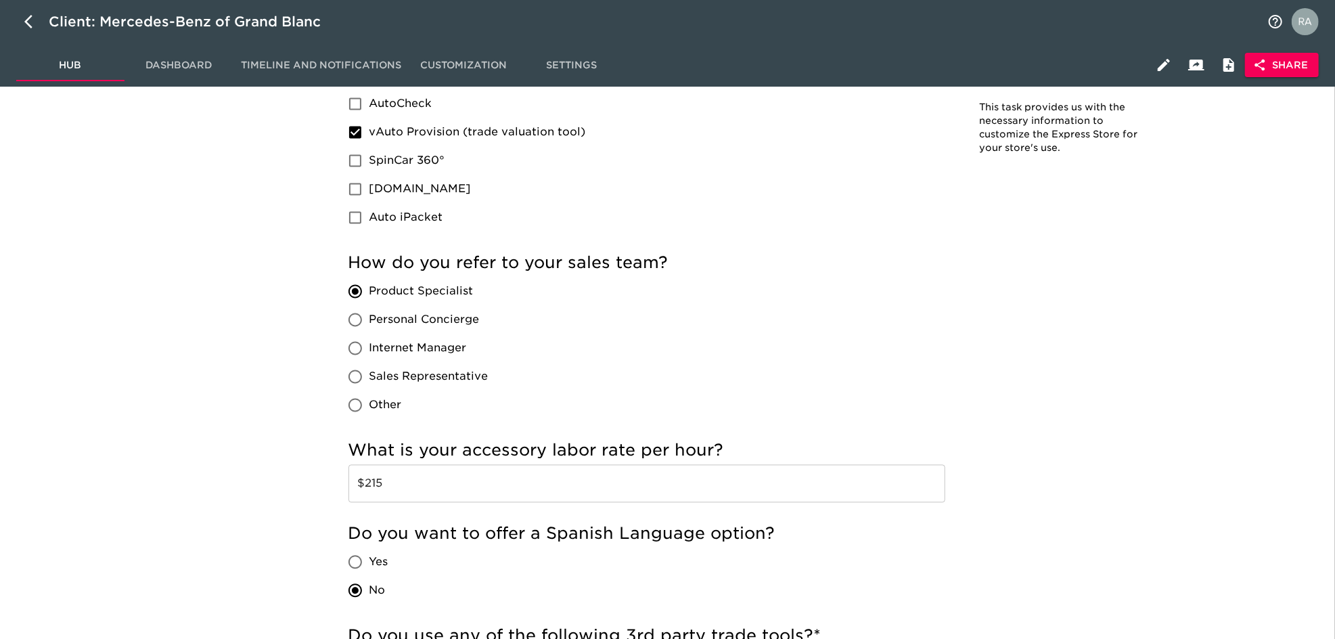
click at [648, 284] on div "How do you refer to your sales team? Product Specialist Personal Concierge Inte…" at bounding box center [647, 335] width 597 height 167
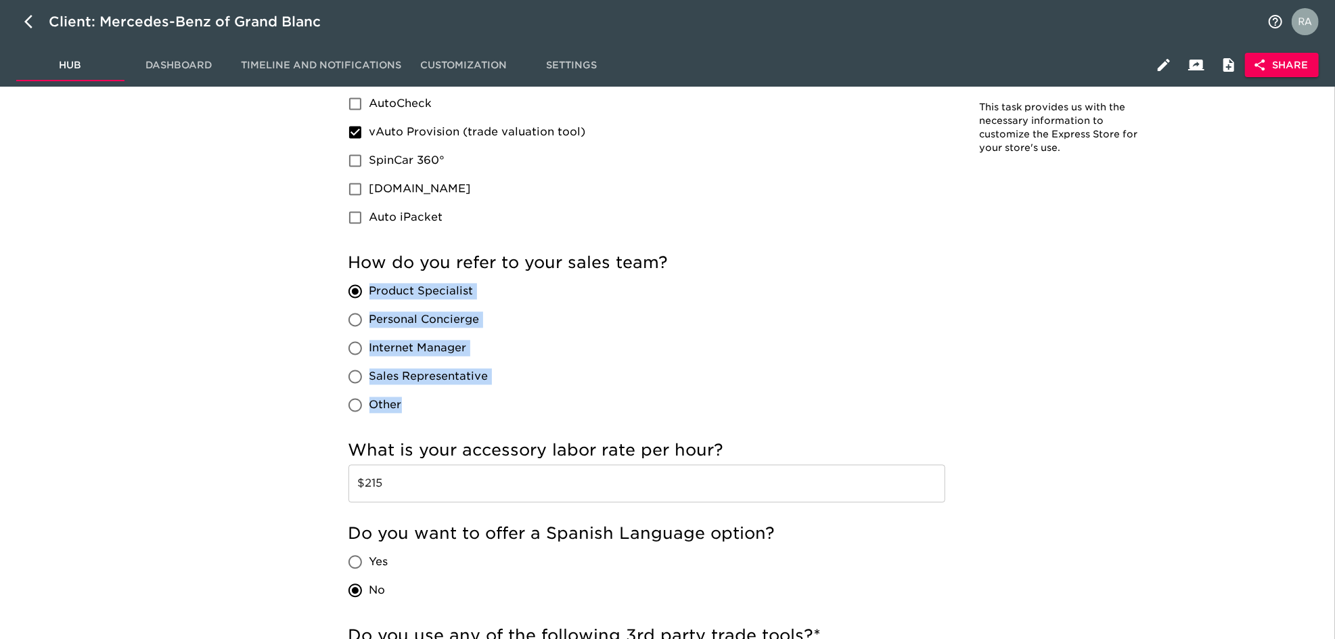
drag, startPoint x: 696, startPoint y: 292, endPoint x: 371, endPoint y: 282, distance: 325.1
click at [371, 282] on div "How do you refer to your sales team? Product Specialist Personal Concierge Inte…" at bounding box center [647, 335] width 597 height 167
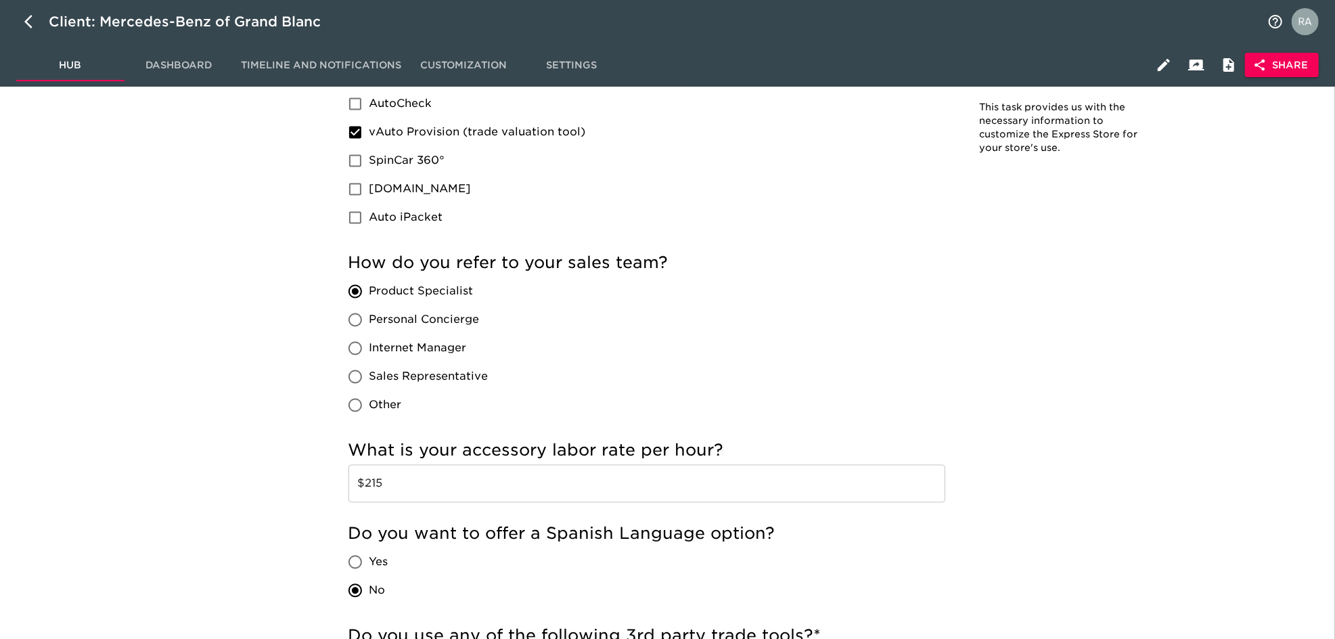
click at [699, 292] on div "How do you refer to your sales team? Product Specialist Personal Concierge Inte…" at bounding box center [647, 335] width 597 height 167
drag, startPoint x: 382, startPoint y: 269, endPoint x: 496, endPoint y: 290, distance: 116.3
click at [496, 290] on div "How do you refer to your sales team? Product Specialist Personal Concierge Inte…" at bounding box center [647, 335] width 597 height 167
copy div "do you refer to your sales team? Product Specialist"
click at [856, 316] on div "How do you refer to your sales team? Product Specialist Personal Concierge Inte…" at bounding box center [647, 335] width 597 height 167
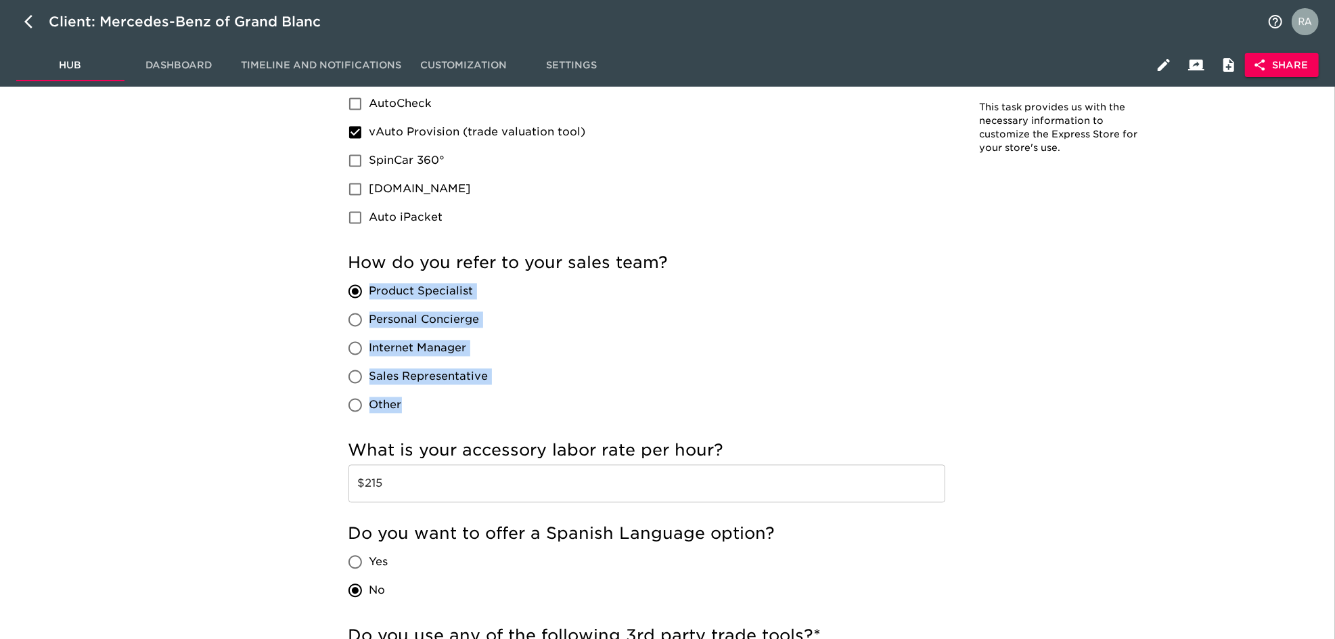
drag, startPoint x: 612, startPoint y: 304, endPoint x: 371, endPoint y: 301, distance: 241.0
click at [371, 301] on div "How do you refer to your sales team? Product Specialist Personal Concierge Inte…" at bounding box center [647, 335] width 597 height 167
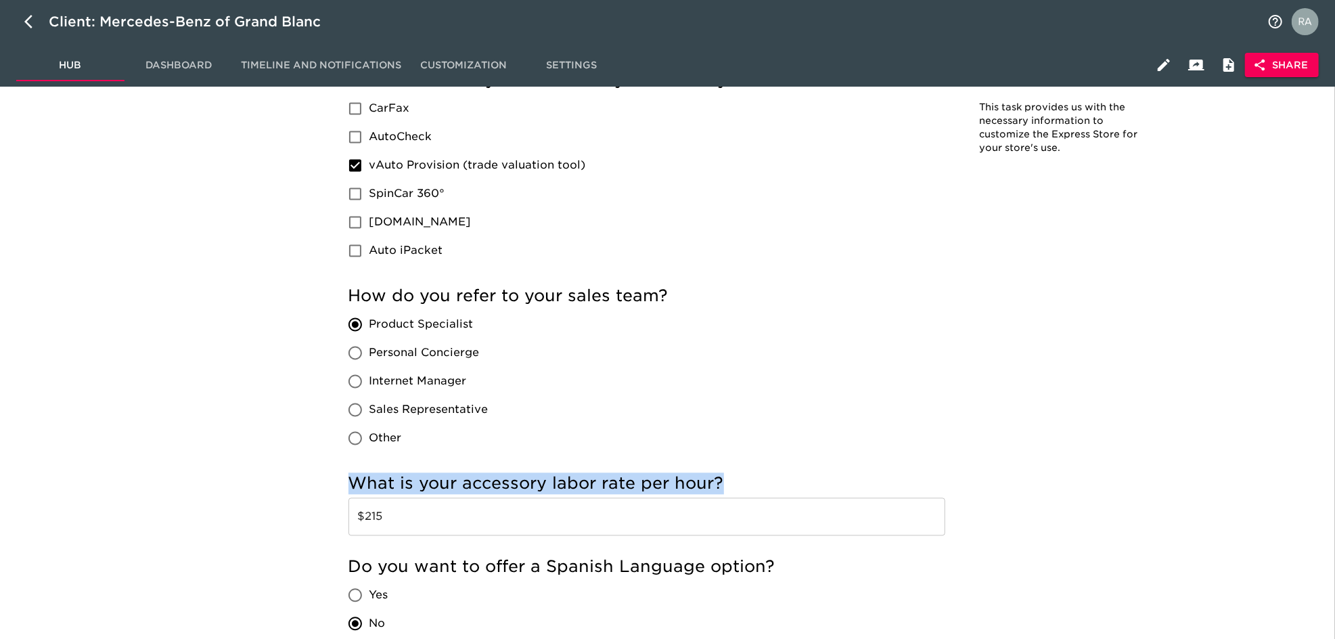
scroll to position [2050, 0]
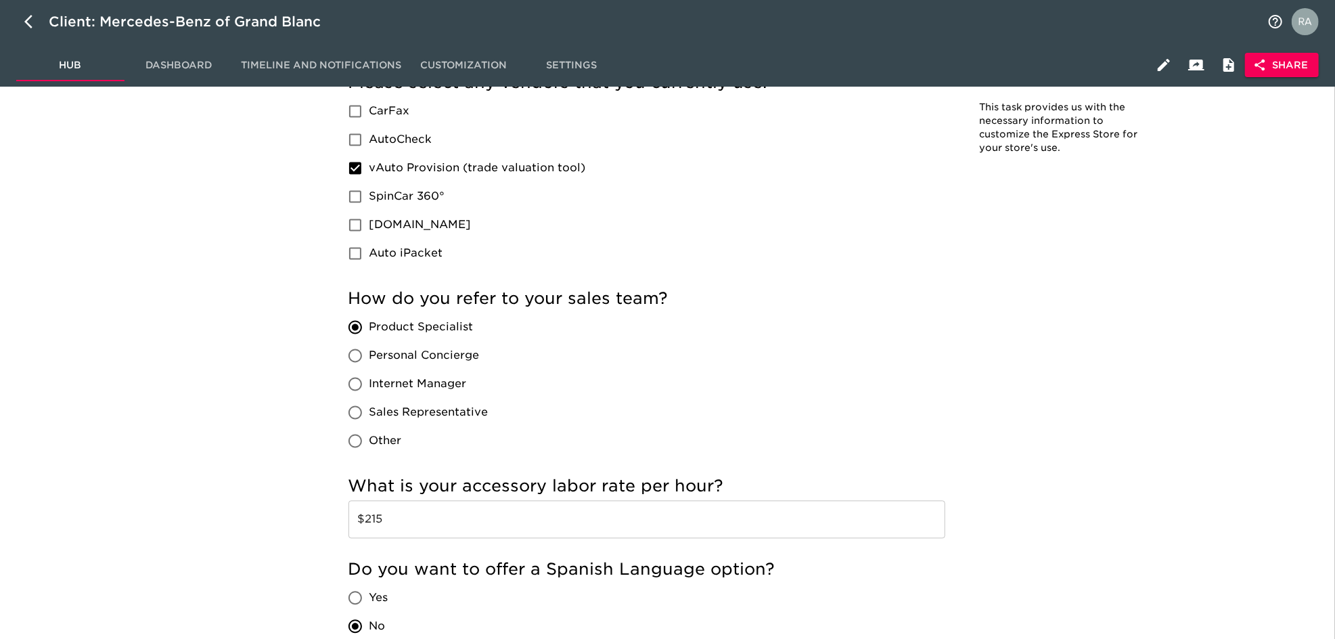
drag, startPoint x: 316, startPoint y: 263, endPoint x: 339, endPoint y: 277, distance: 26.7
drag, startPoint x: 518, startPoint y: 325, endPoint x: 531, endPoint y: 320, distance: 13.7
click at [503, 321] on div "How do you refer to your sales team? Product Specialist Personal Concierge Inte…" at bounding box center [647, 371] width 597 height 167
click at [616, 323] on div "How do you refer to your sales team? Product Specialist Personal Concierge Inte…" at bounding box center [647, 371] width 597 height 167
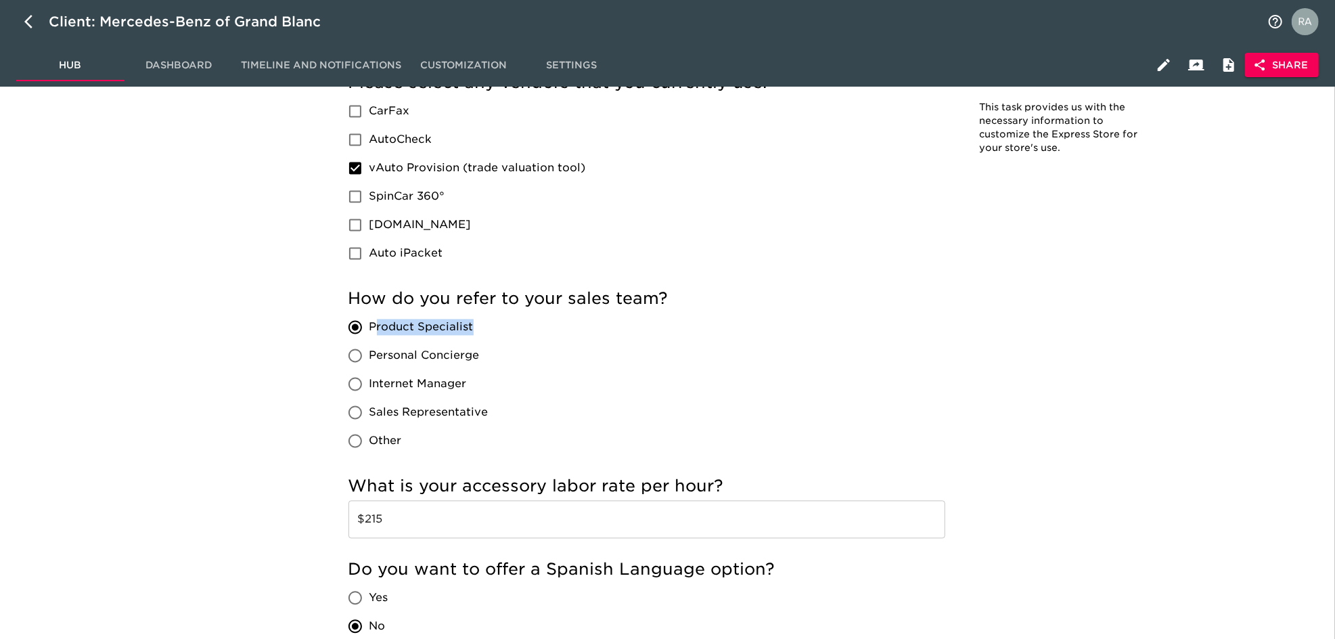
drag, startPoint x: 379, startPoint y: 312, endPoint x: 483, endPoint y: 332, distance: 105.4
click at [483, 332] on label "Product Specialist" at bounding box center [415, 327] width 148 height 28
copy span "roduct Specialist"
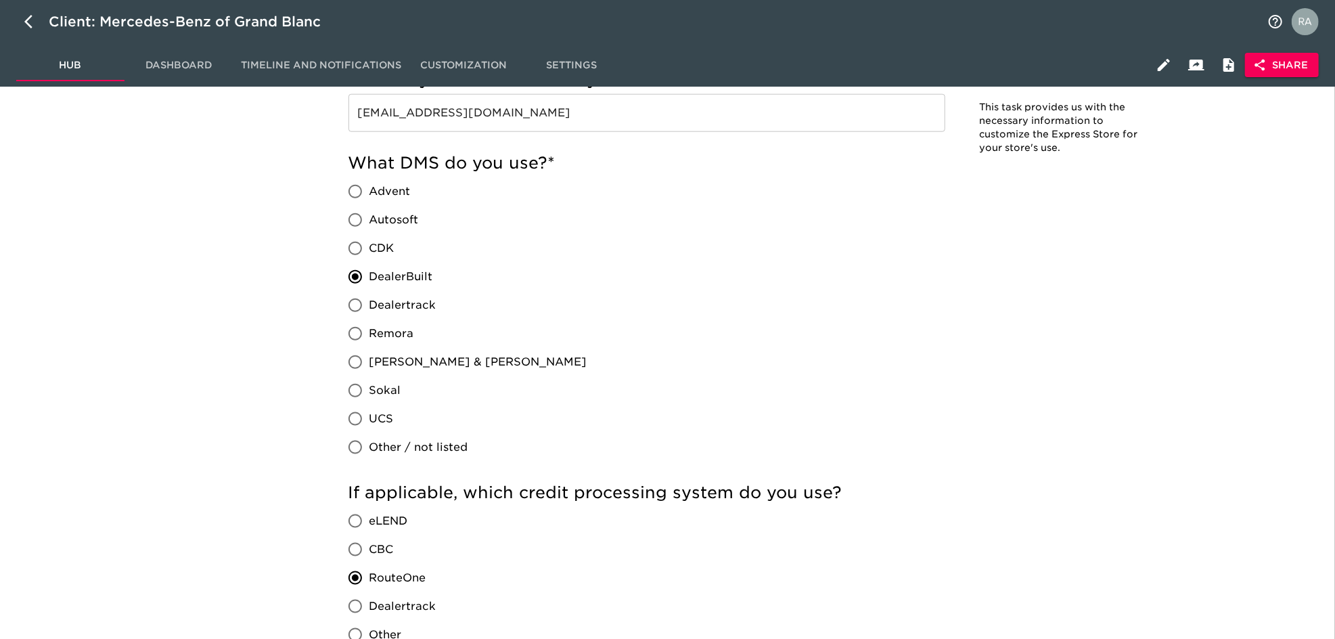
scroll to position [1268, 0]
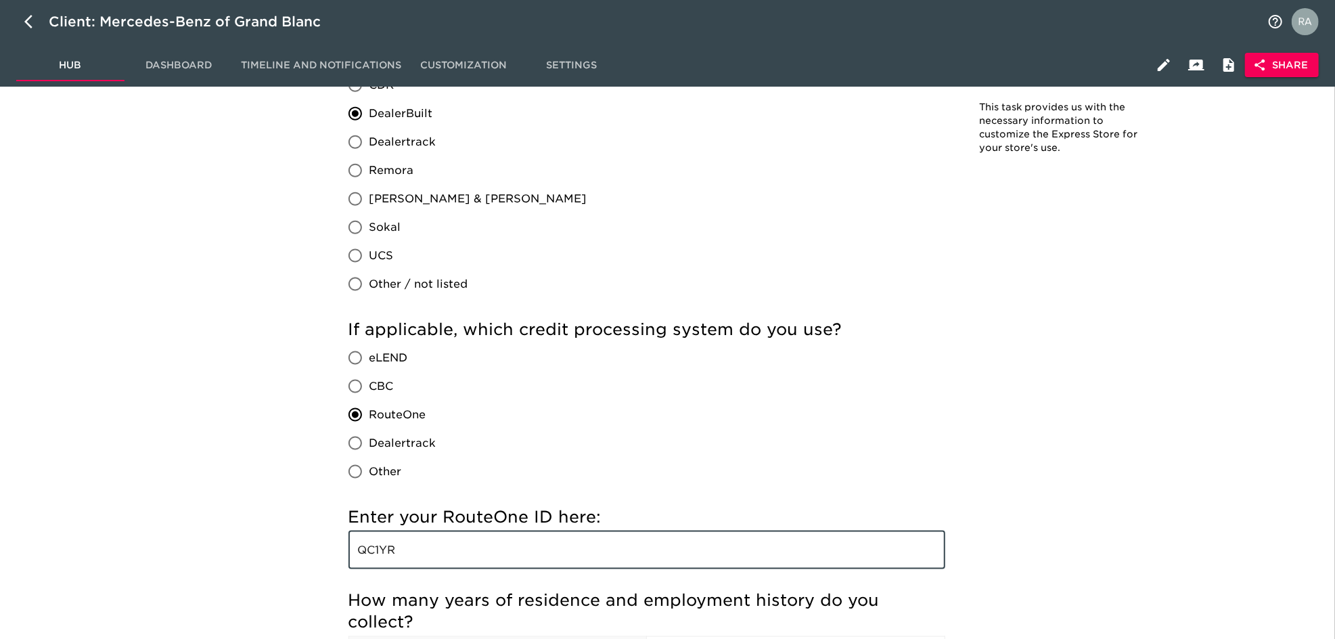
drag, startPoint x: 428, startPoint y: 550, endPoint x: 301, endPoint y: 542, distance: 127.5
click at [304, 542] on div "Store Details - Complete! Note: This task provides us with the necessary inform…" at bounding box center [754, 451] width 1146 height 3234
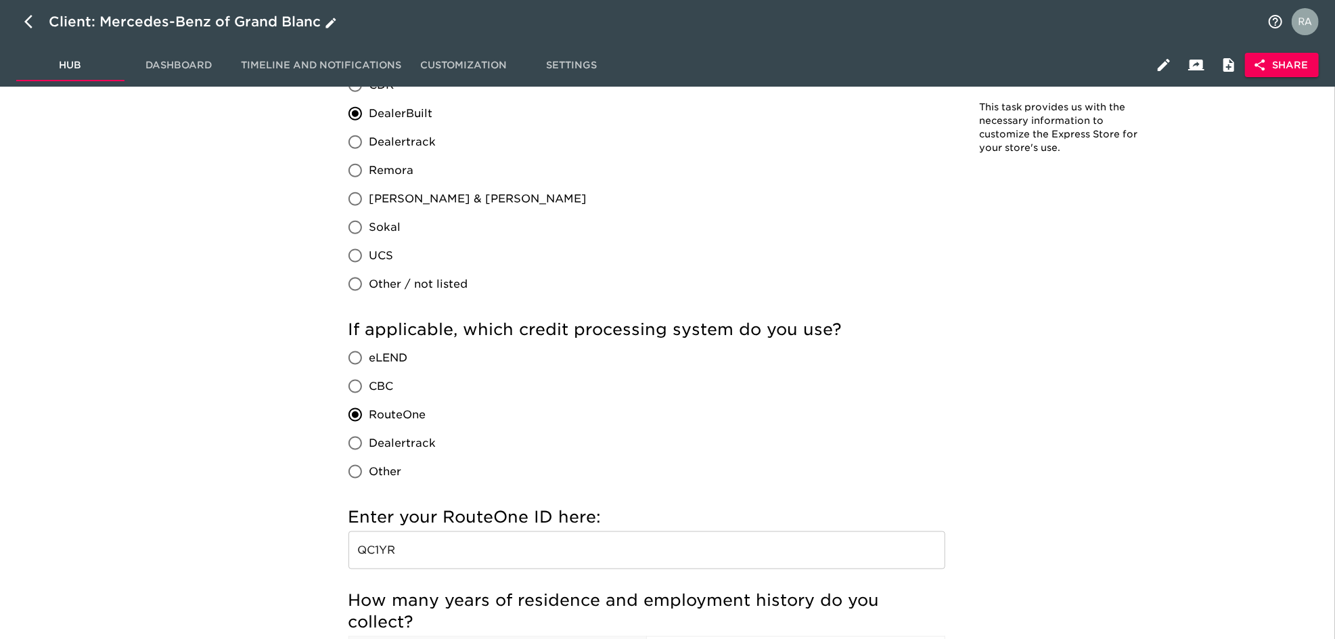
click at [32, 26] on icon "button" at bounding box center [32, 22] width 16 height 16
select select "10"
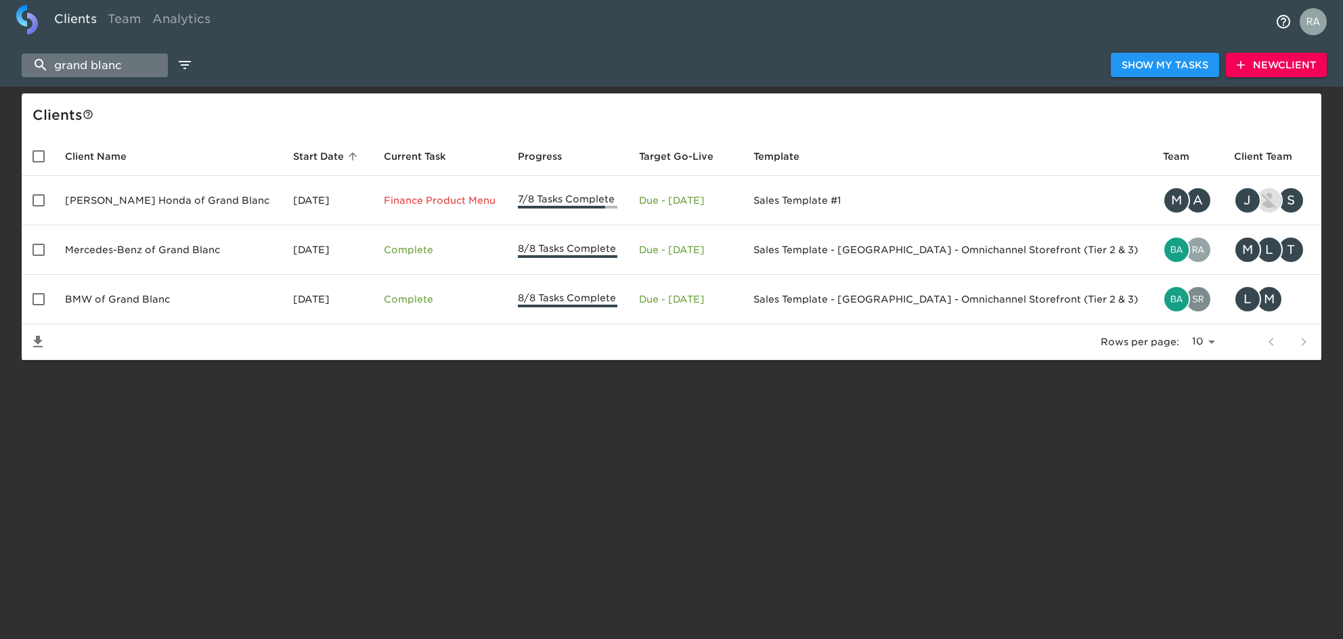
drag, startPoint x: 135, startPoint y: 66, endPoint x: 71, endPoint y: 46, distance: 67.2
click at [32, 62] on input "grand blanc" at bounding box center [95, 65] width 146 height 24
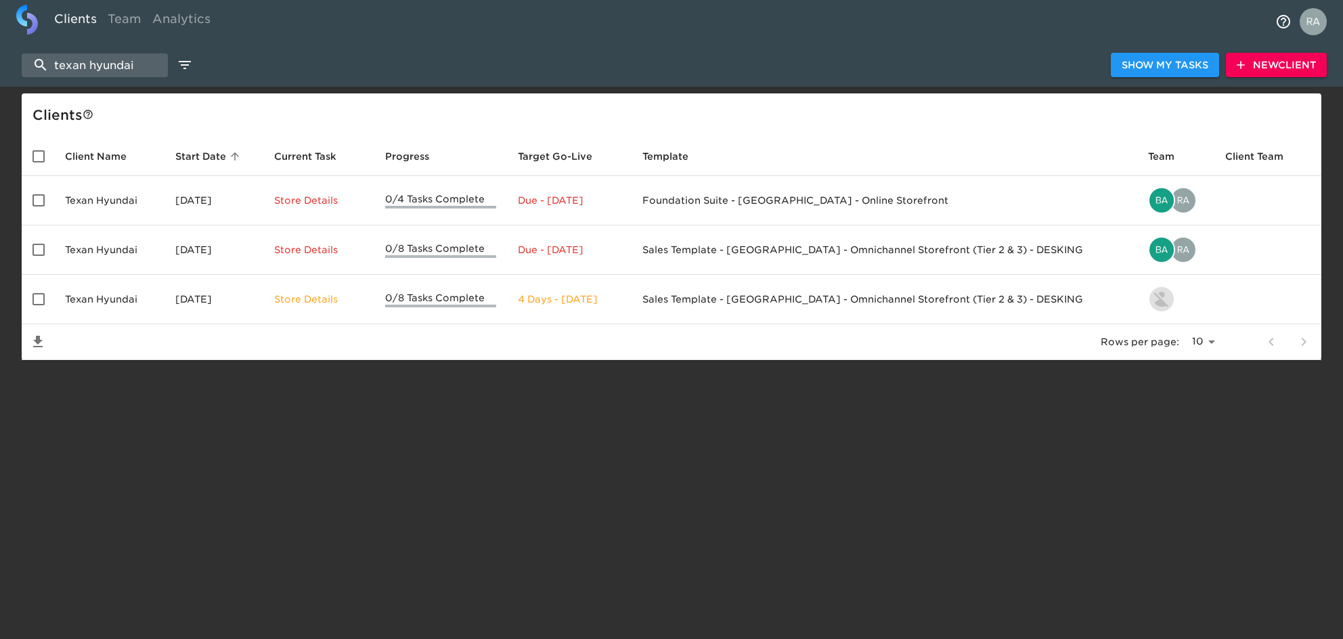
drag, startPoint x: 138, startPoint y: 58, endPoint x: 32, endPoint y: 45, distance: 106.4
click at [22, 56] on input "texan hyundai" at bounding box center [95, 65] width 146 height 24
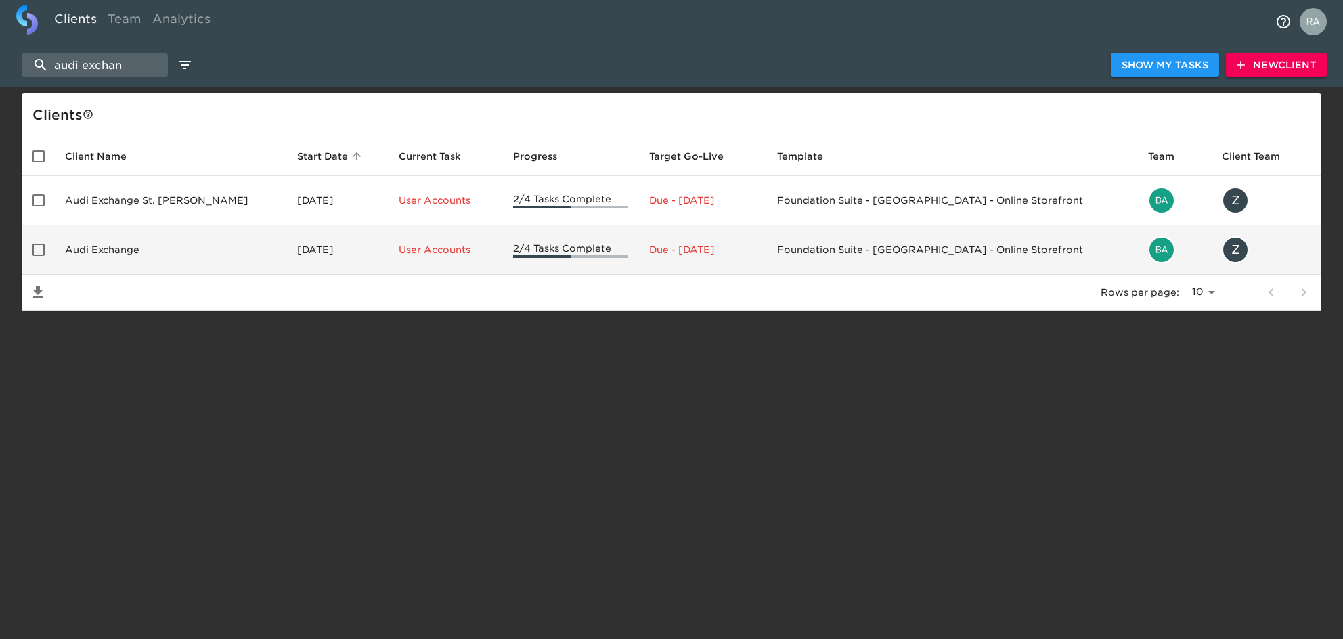
type input "audi exchan"
click at [134, 248] on td "Audi Exchange" at bounding box center [170, 249] width 232 height 49
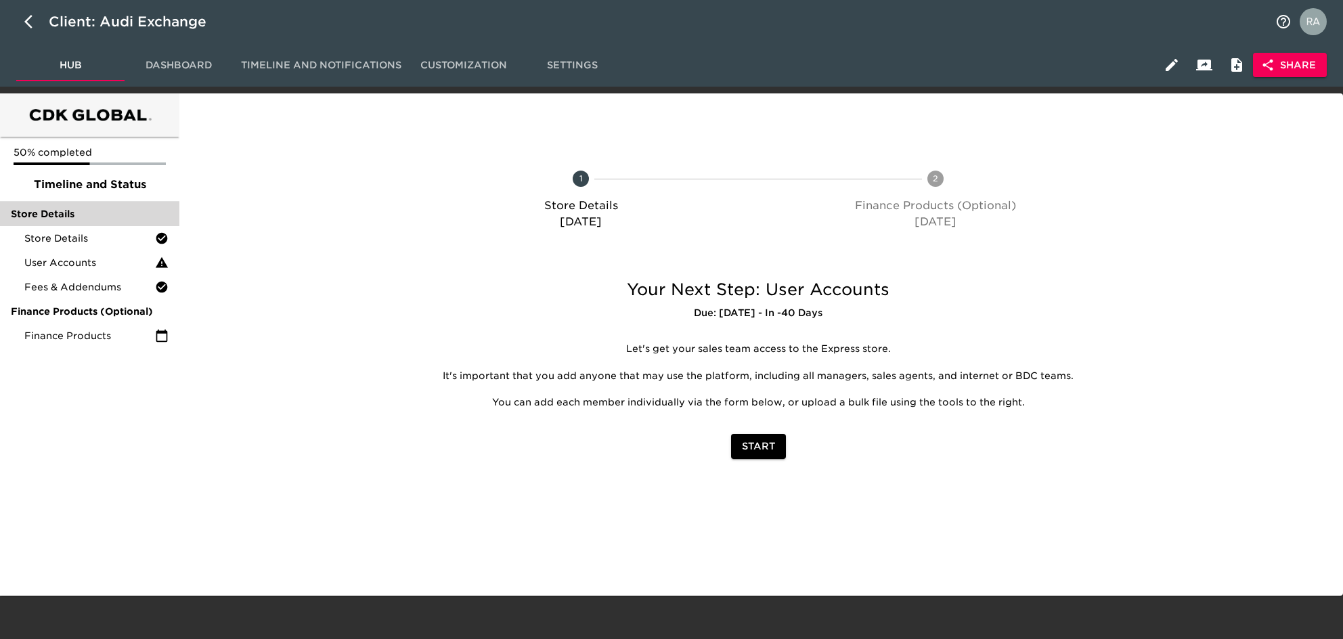
click at [94, 210] on span "Store Details" at bounding box center [90, 214] width 158 height 14
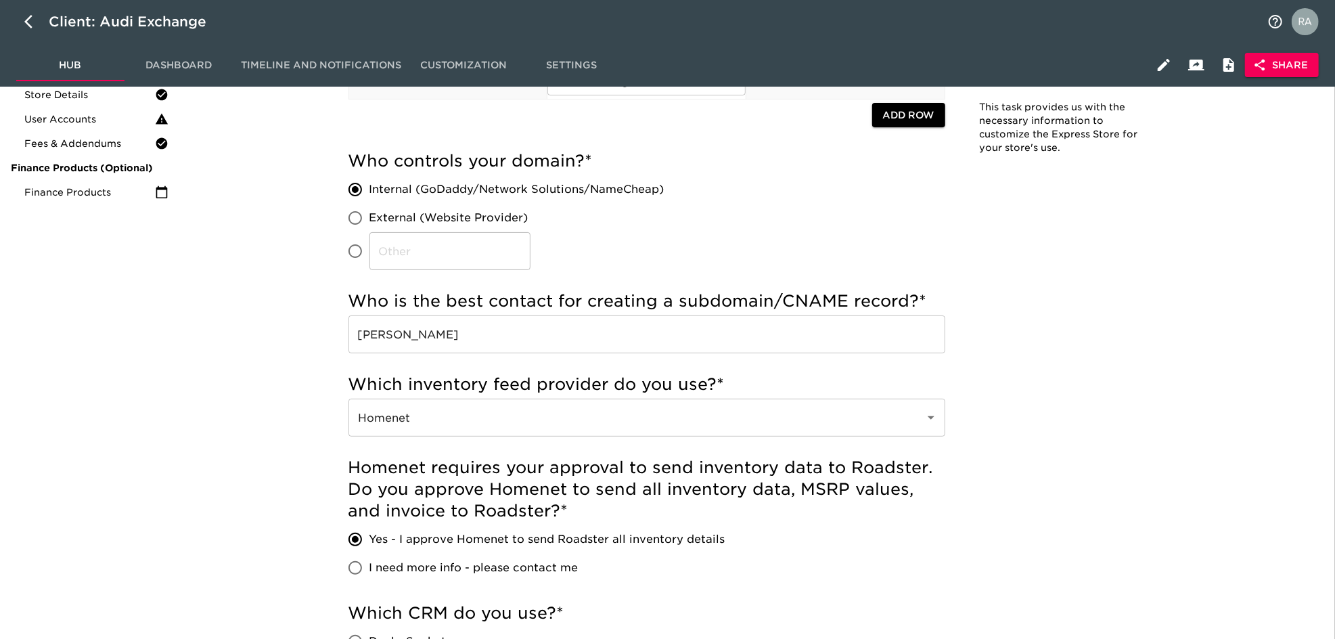
scroll to position [136, 0]
